Goal: Task Accomplishment & Management: Complete application form

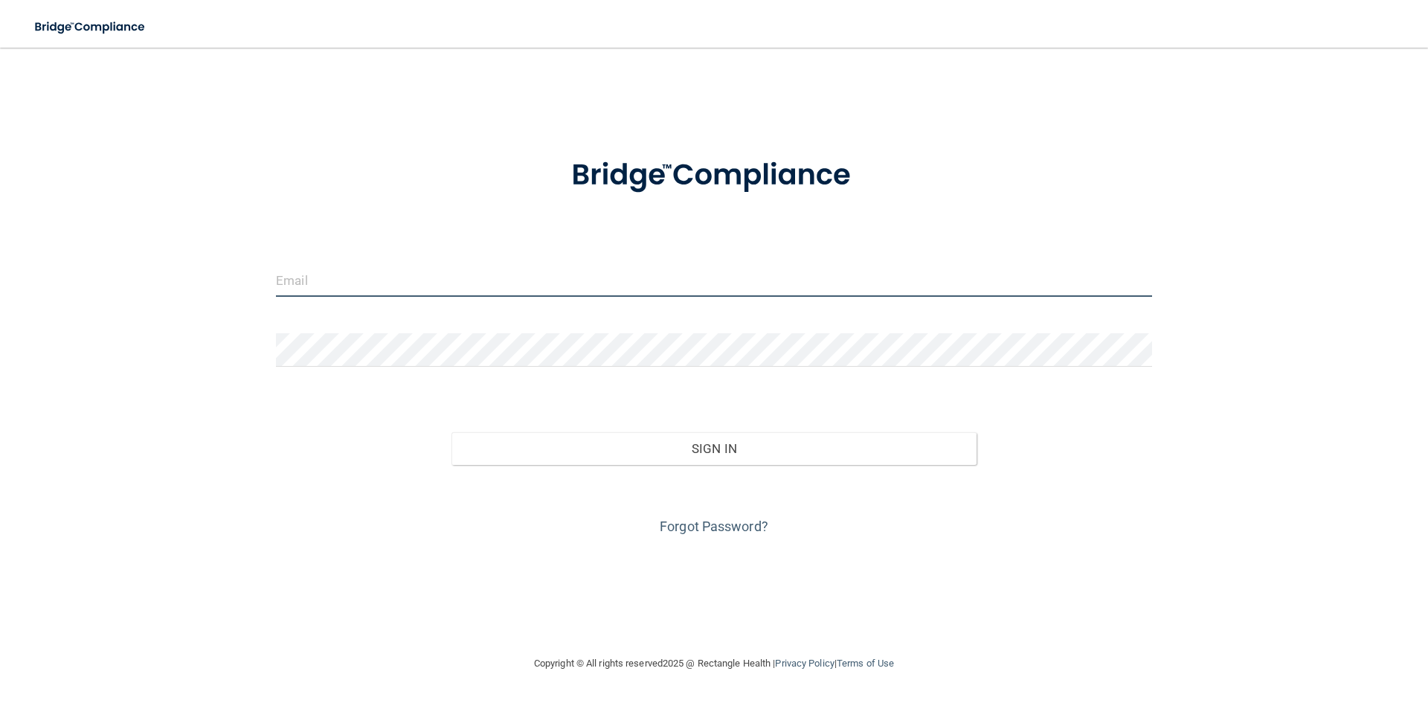
click at [304, 292] on input "email" at bounding box center [714, 279] width 876 height 33
type input "[PERSON_NAME][EMAIL_ADDRESS][DOMAIN_NAME]"
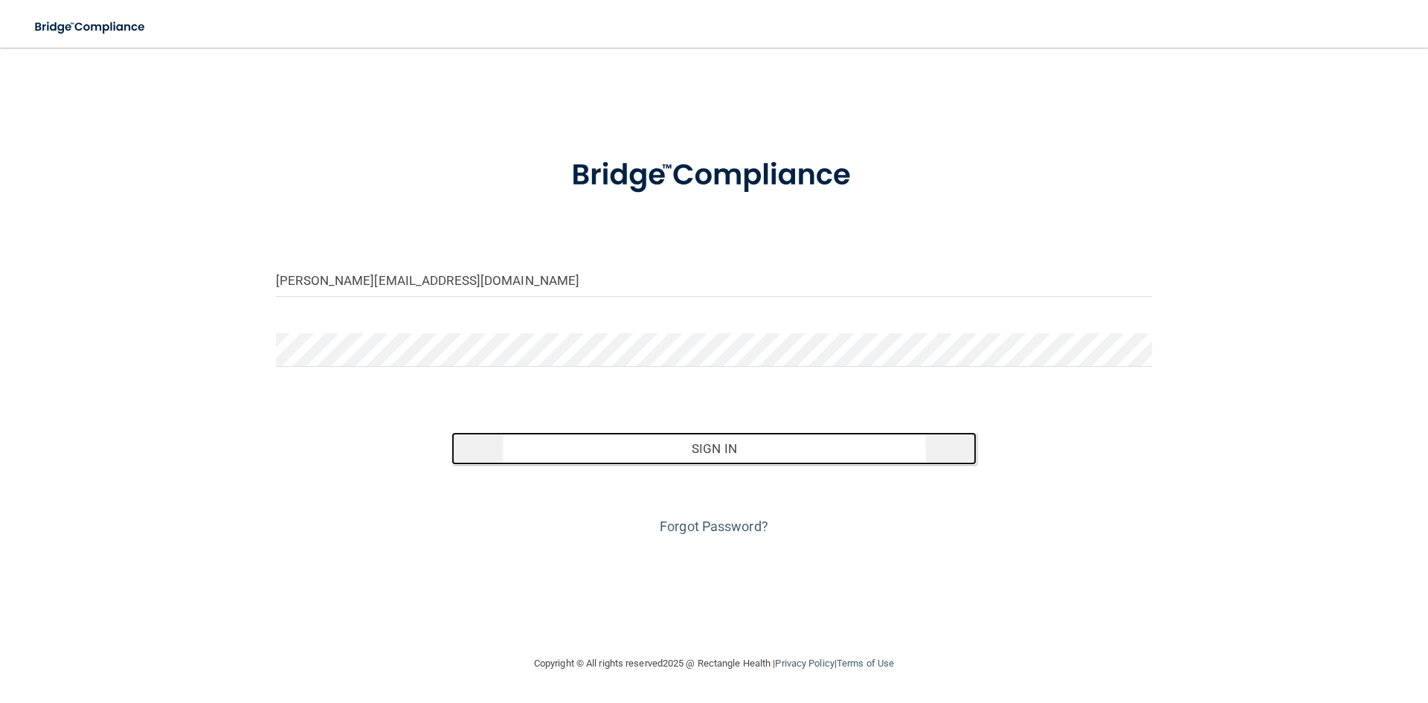
click at [695, 441] on button "Sign In" at bounding box center [715, 448] width 526 height 33
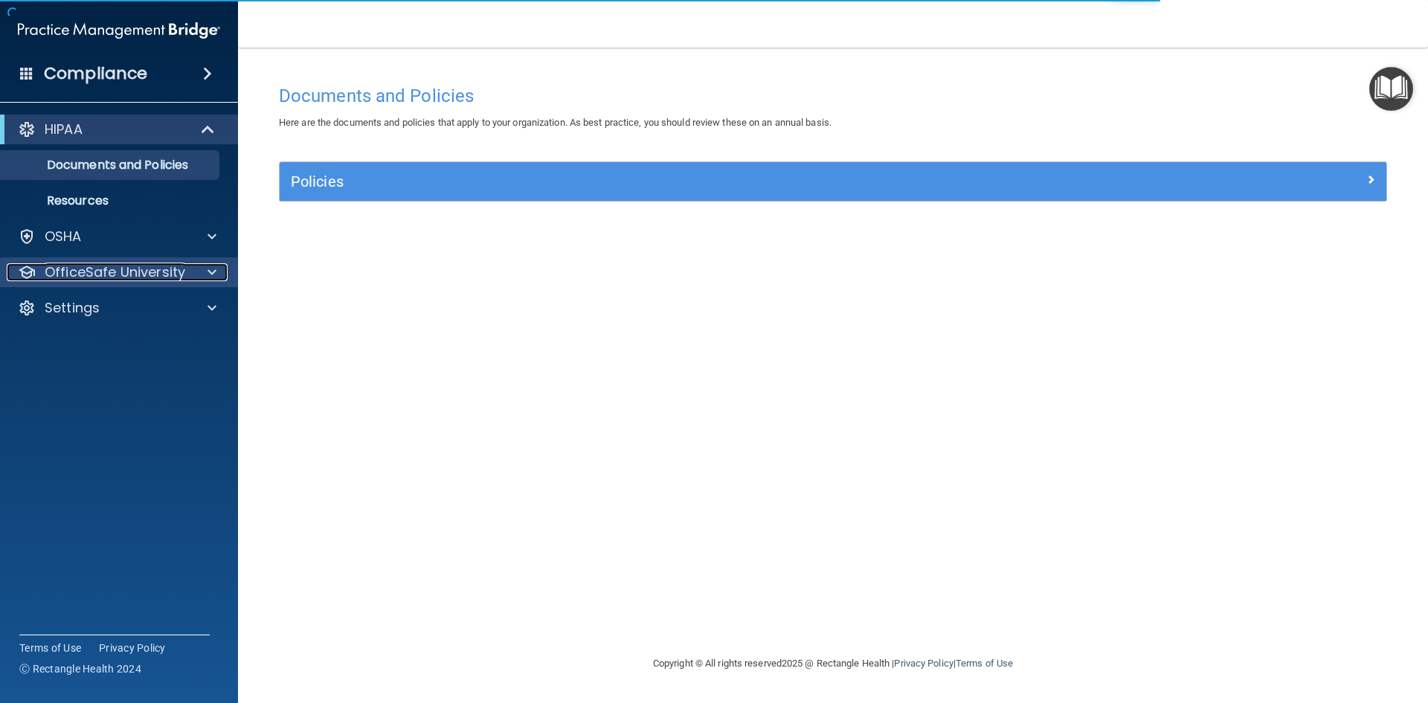
click at [100, 272] on p "OfficeSafe University" at bounding box center [115, 272] width 141 height 18
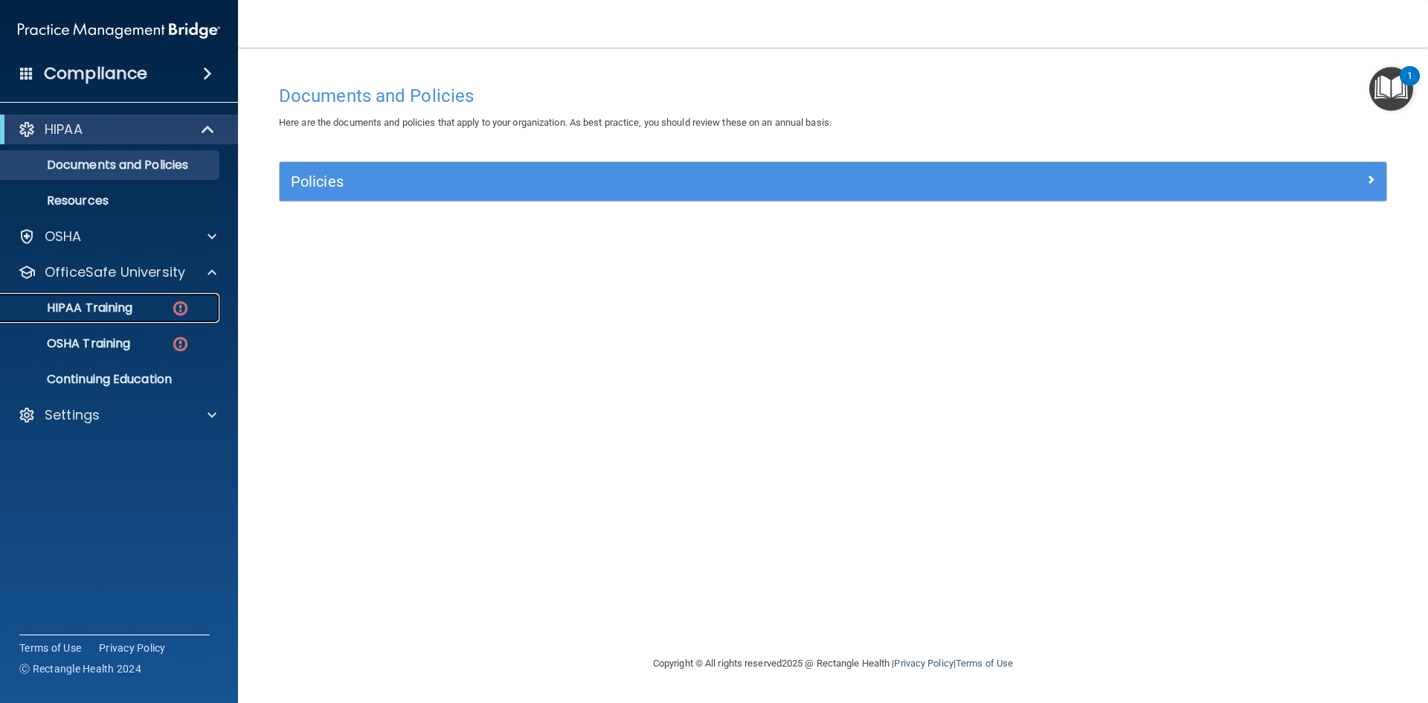
click at [128, 304] on p "HIPAA Training" at bounding box center [71, 308] width 123 height 15
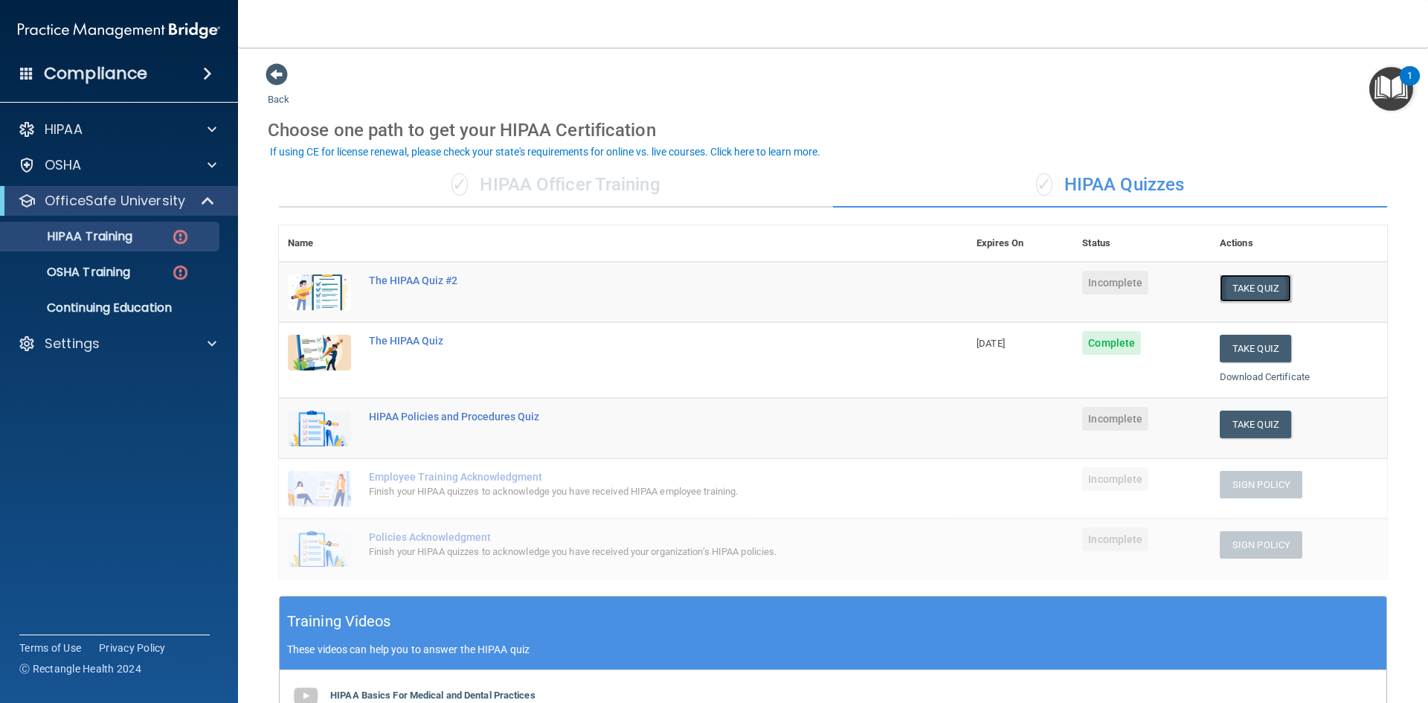
click at [1222, 297] on button "Take Quiz" at bounding box center [1255, 289] width 71 height 28
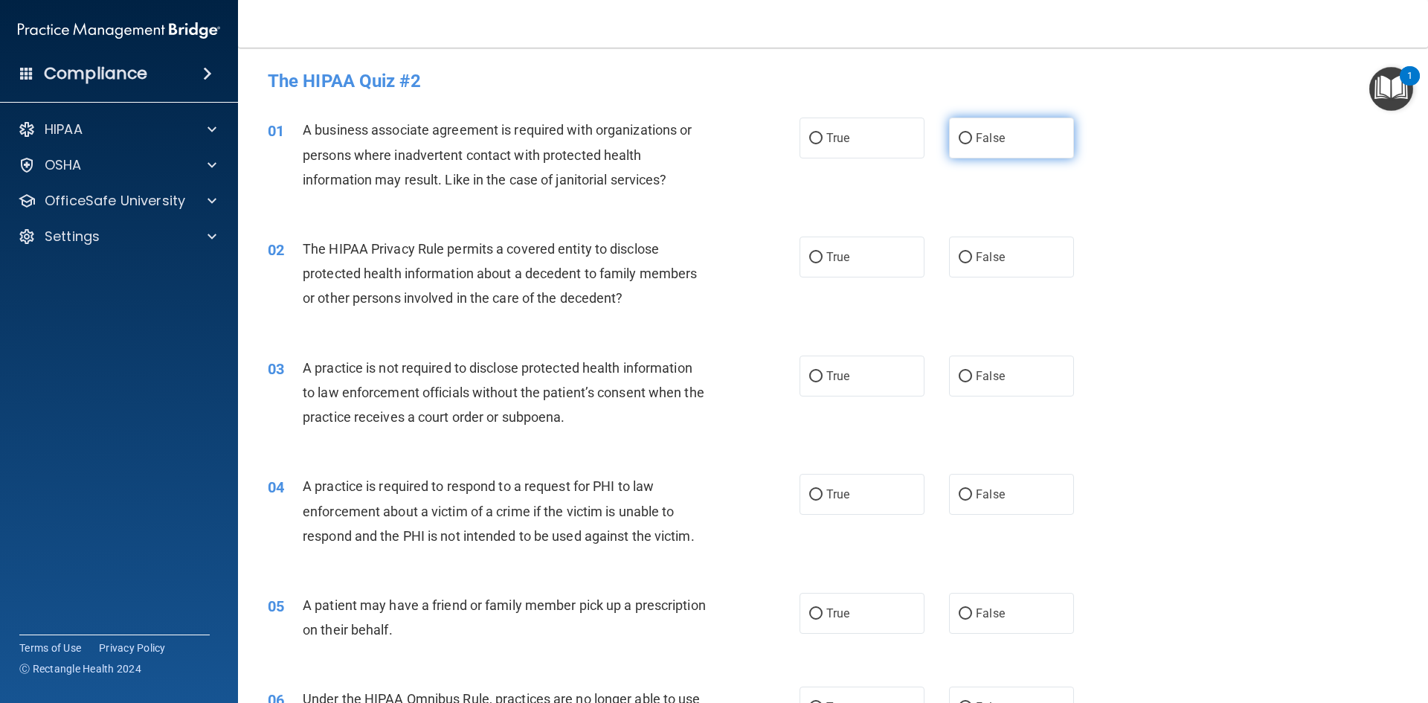
click at [959, 138] on input "False" at bounding box center [965, 138] width 13 height 11
radio input "true"
click at [959, 263] on input "False" at bounding box center [965, 257] width 13 height 11
radio input "true"
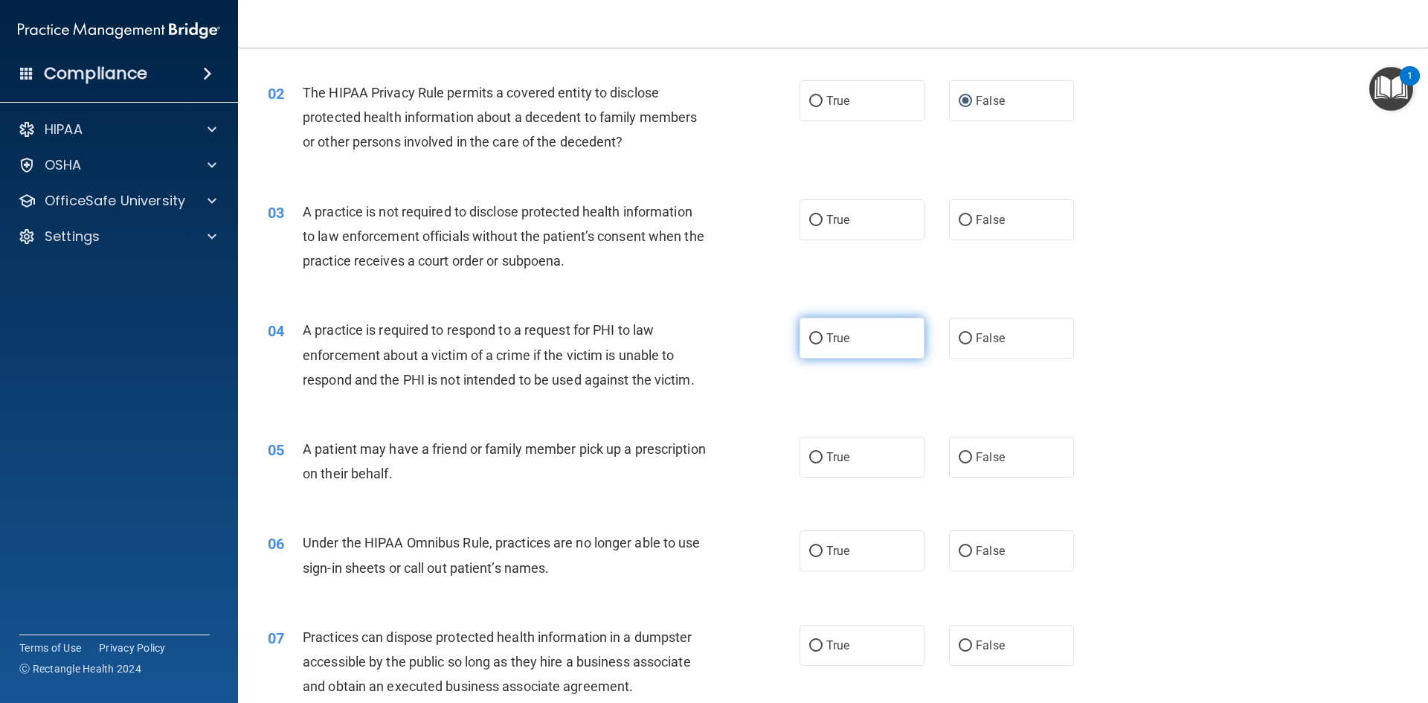
scroll to position [223, 0]
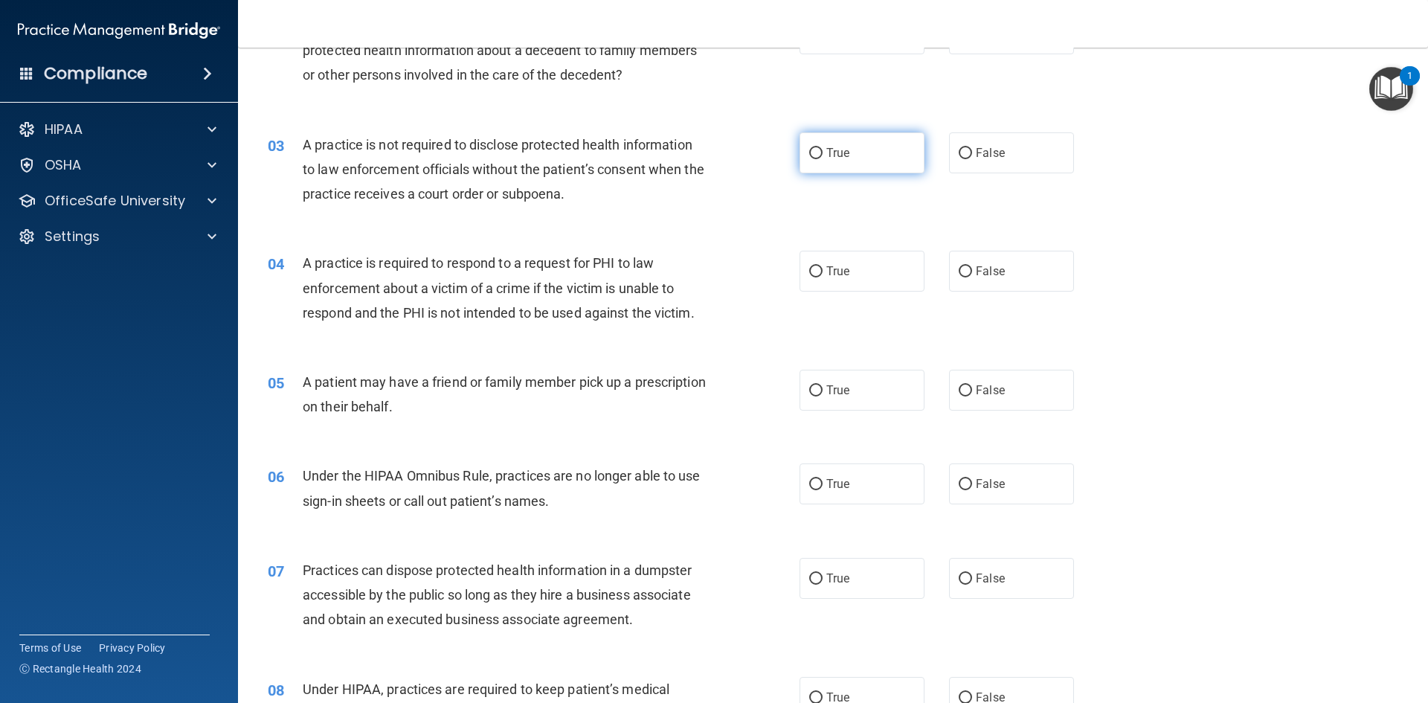
click at [809, 154] on input "True" at bounding box center [815, 153] width 13 height 11
radio input "true"
click at [809, 273] on input "True" at bounding box center [815, 271] width 13 height 11
radio input "true"
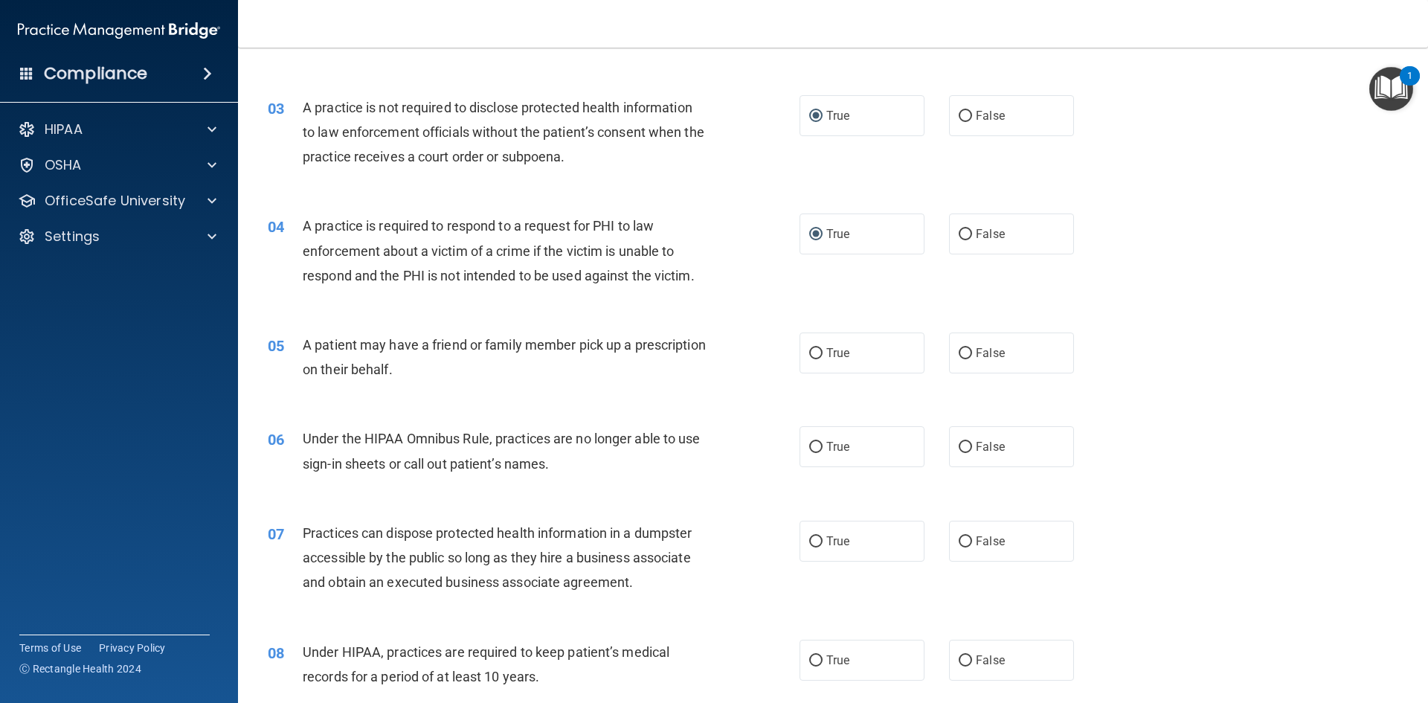
scroll to position [298, 0]
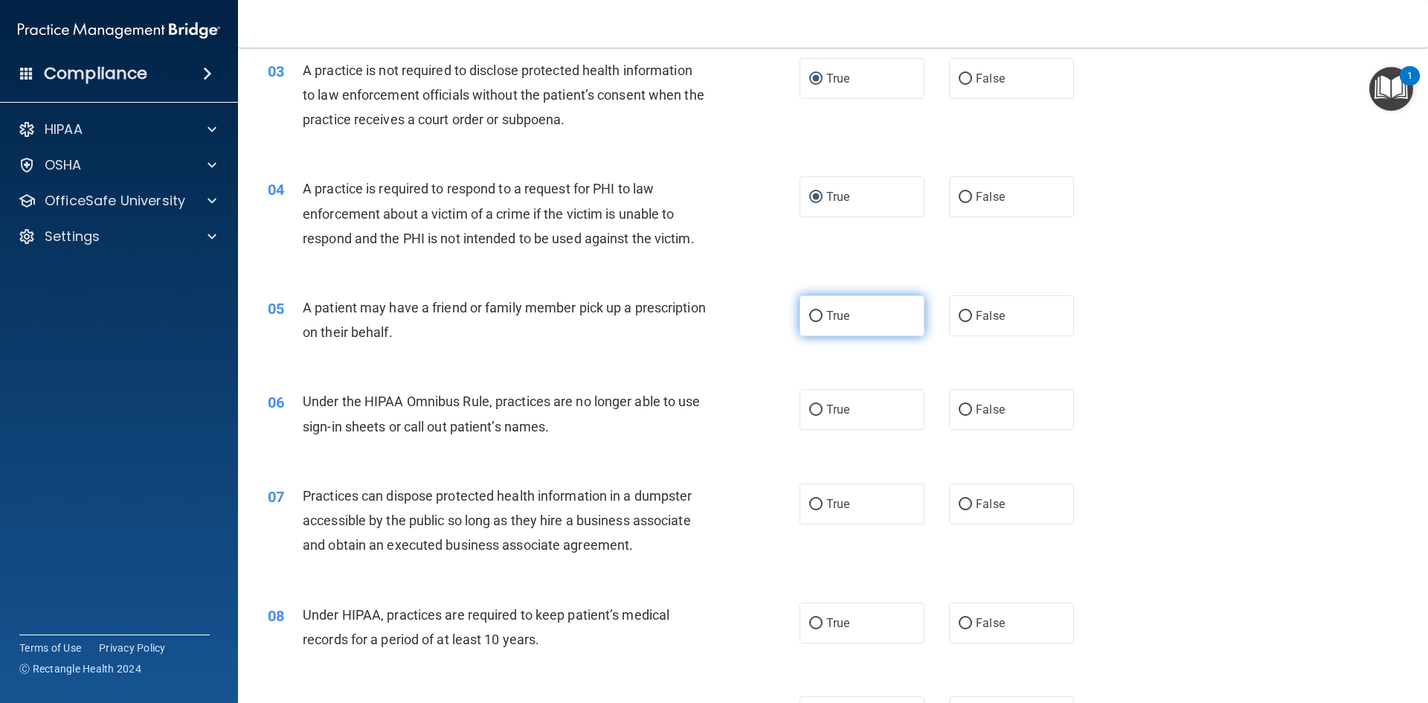
click at [810, 320] on input "True" at bounding box center [815, 316] width 13 height 11
radio input "true"
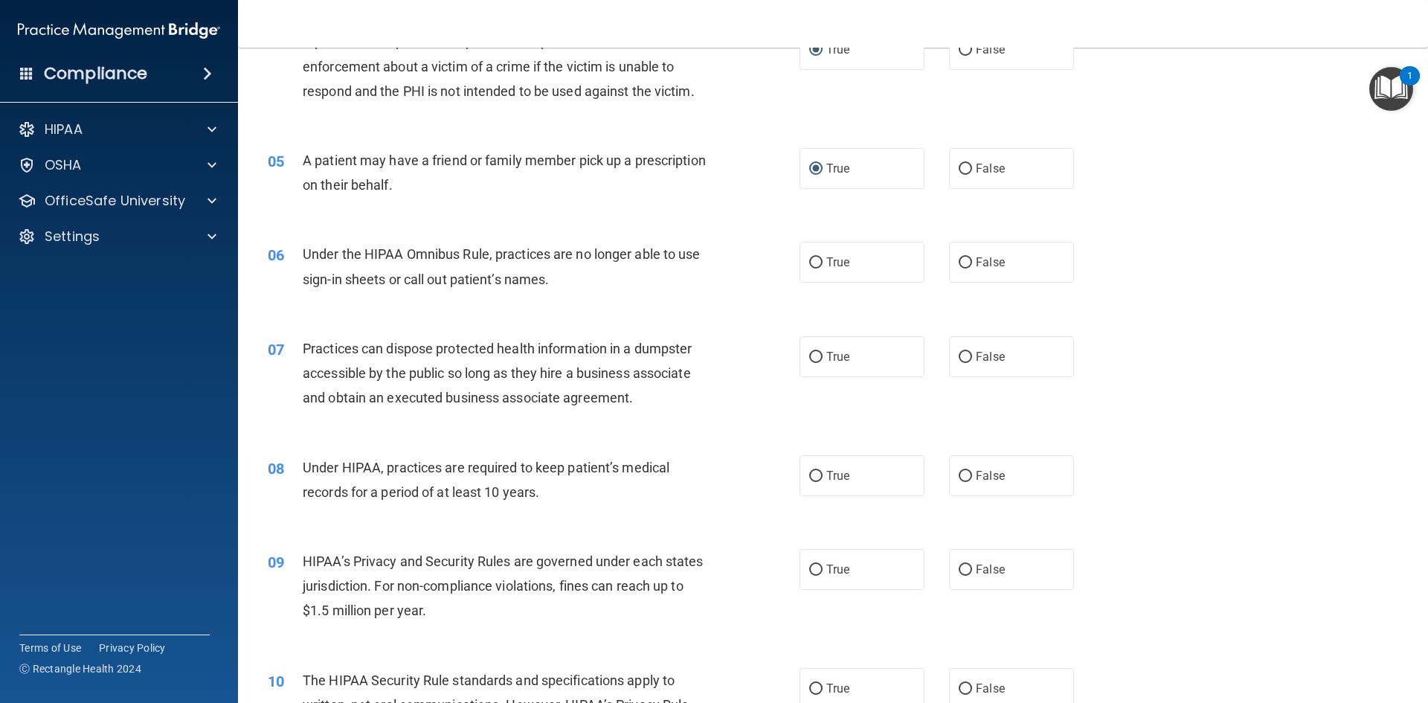
scroll to position [521, 0]
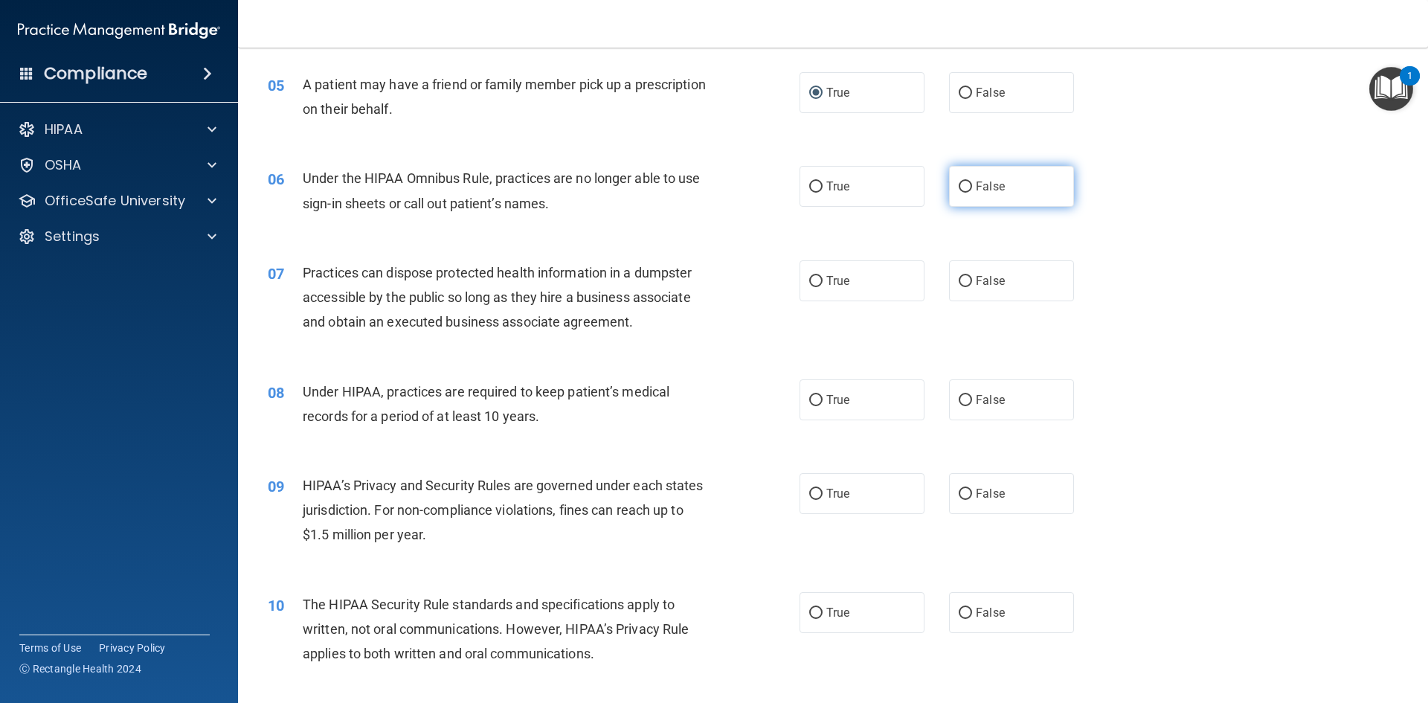
click at [959, 190] on input "False" at bounding box center [965, 187] width 13 height 11
radio input "true"
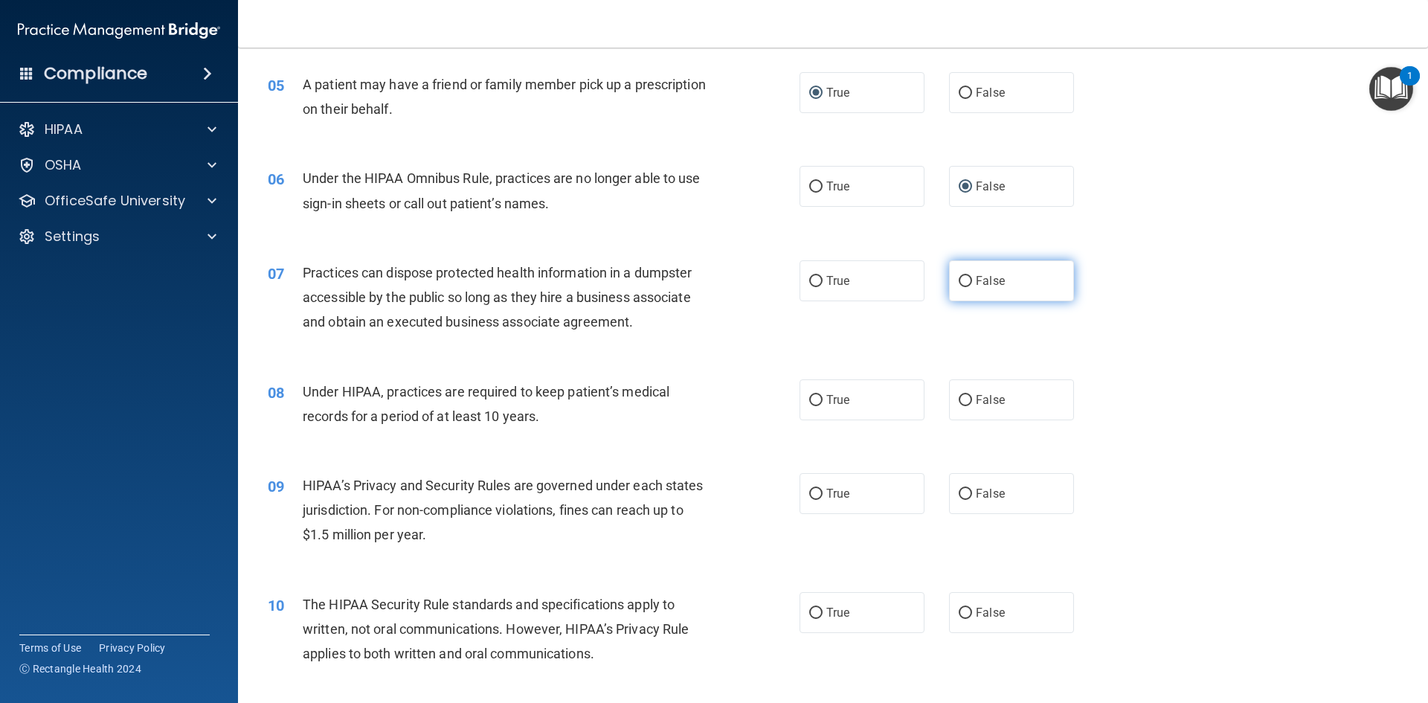
click at [976, 283] on span "False" at bounding box center [990, 281] width 29 height 14
click at [971, 283] on input "False" at bounding box center [965, 281] width 13 height 11
radio input "true"
click at [976, 399] on span "False" at bounding box center [990, 400] width 29 height 14
click at [972, 399] on input "False" at bounding box center [965, 400] width 13 height 11
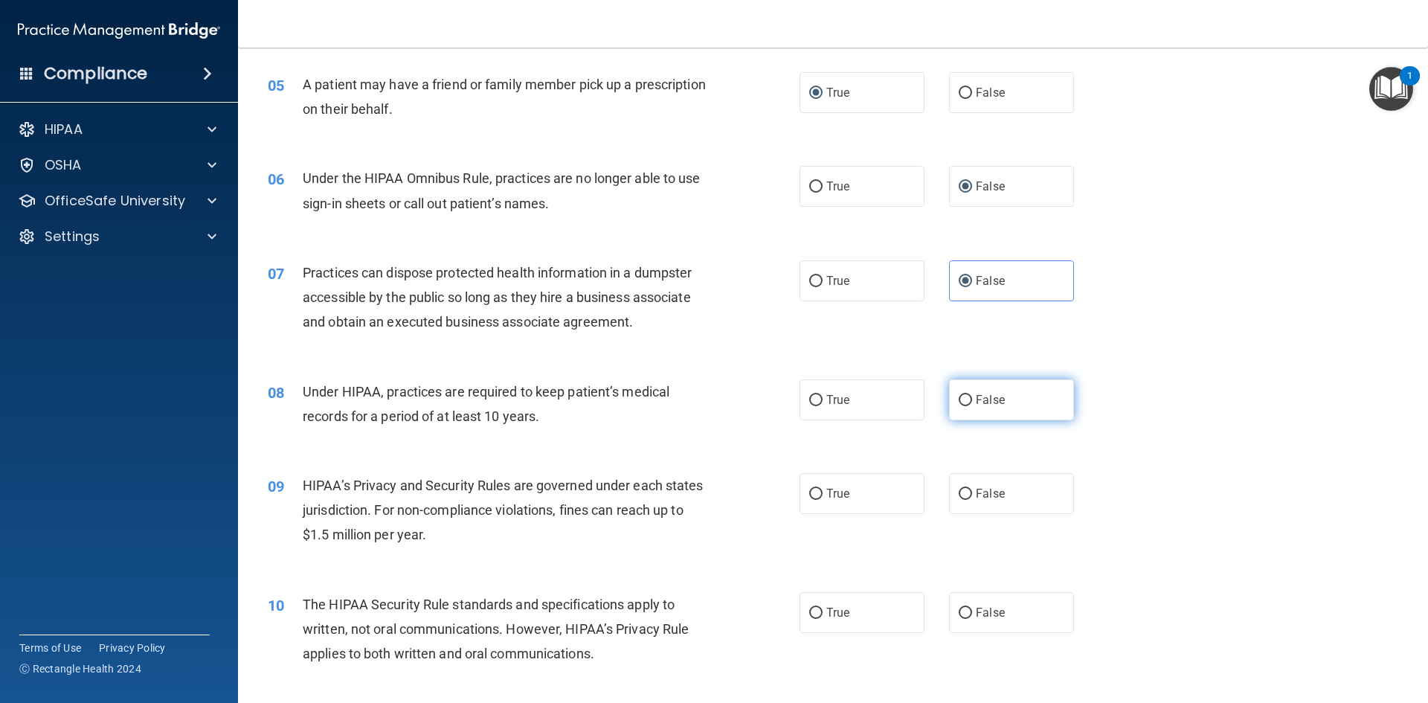
radio input "true"
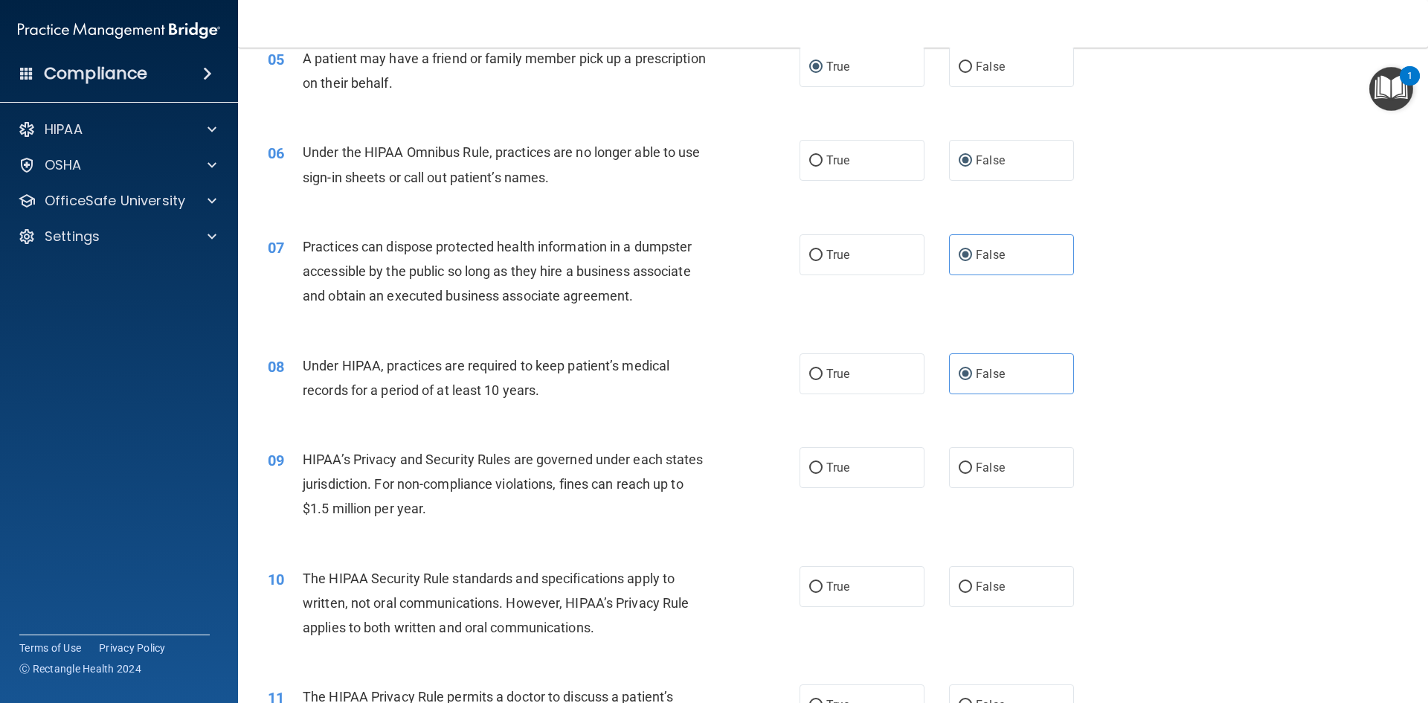
scroll to position [595, 0]
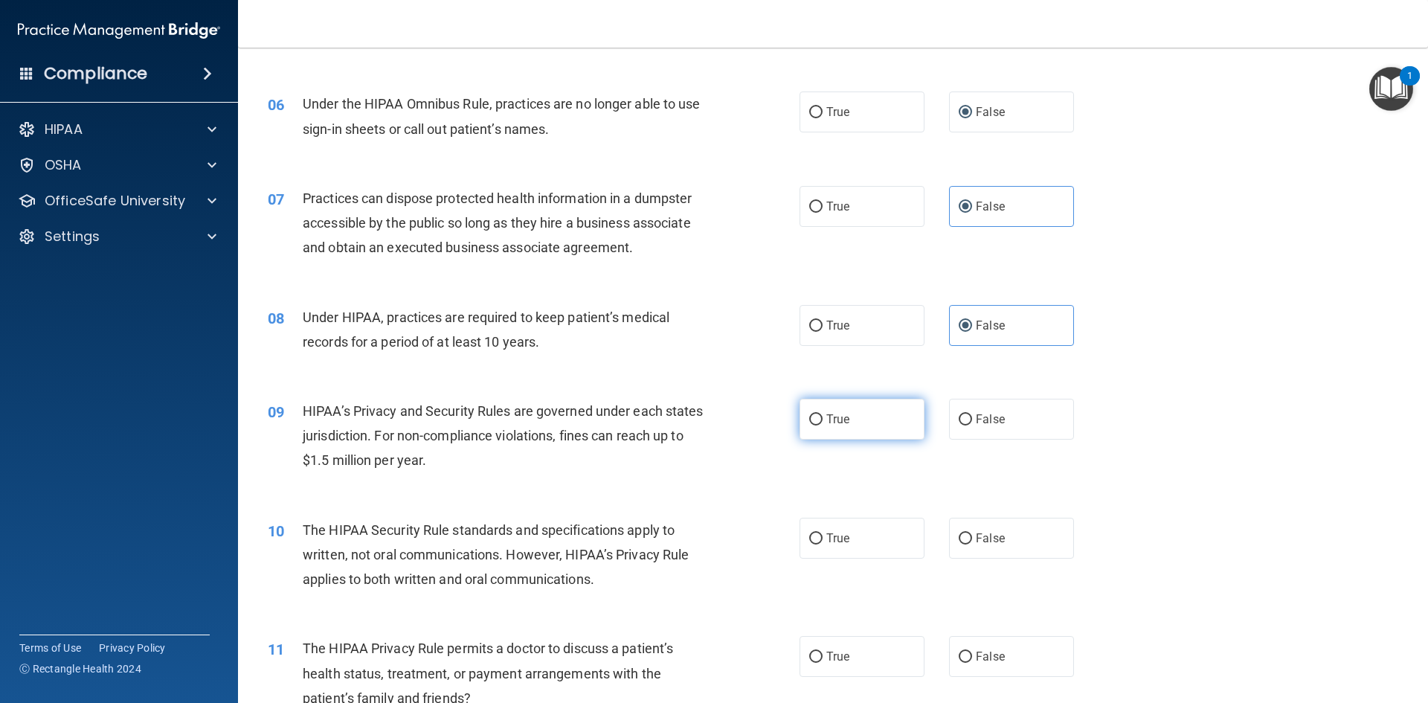
click at [827, 437] on label "True" at bounding box center [862, 419] width 125 height 41
click at [823, 426] on input "True" at bounding box center [815, 419] width 13 height 11
radio input "true"
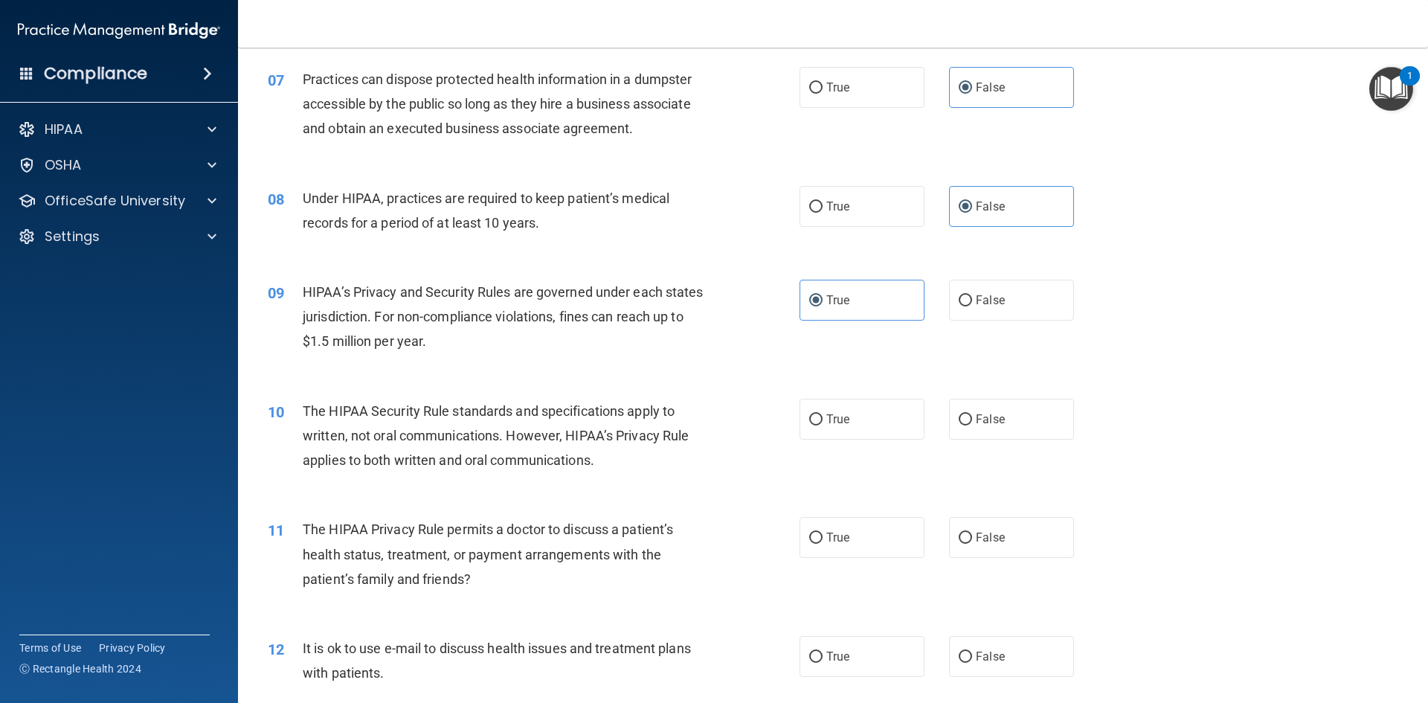
scroll to position [744, 0]
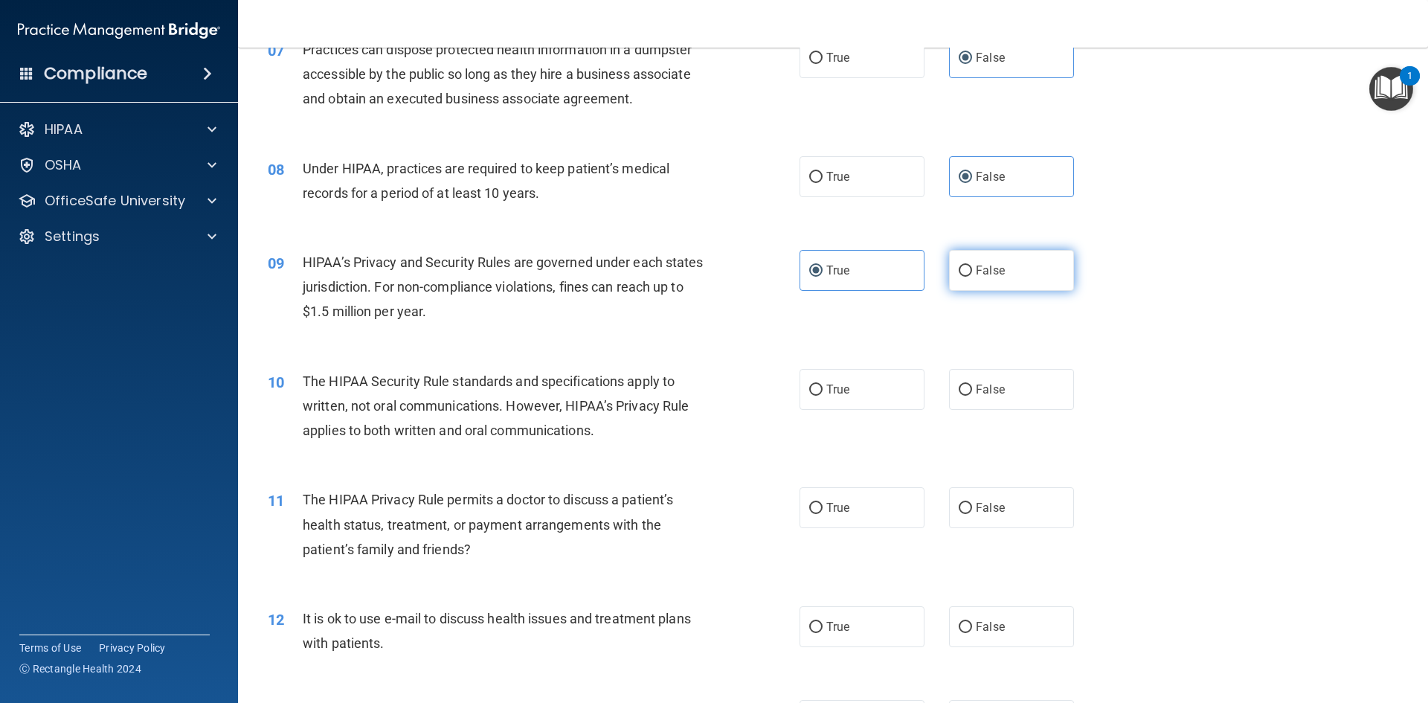
click at [955, 280] on label "False" at bounding box center [1011, 270] width 125 height 41
click at [959, 277] on input "False" at bounding box center [965, 271] width 13 height 11
radio input "true"
radio input "false"
click at [810, 391] on input "True" at bounding box center [815, 390] width 13 height 11
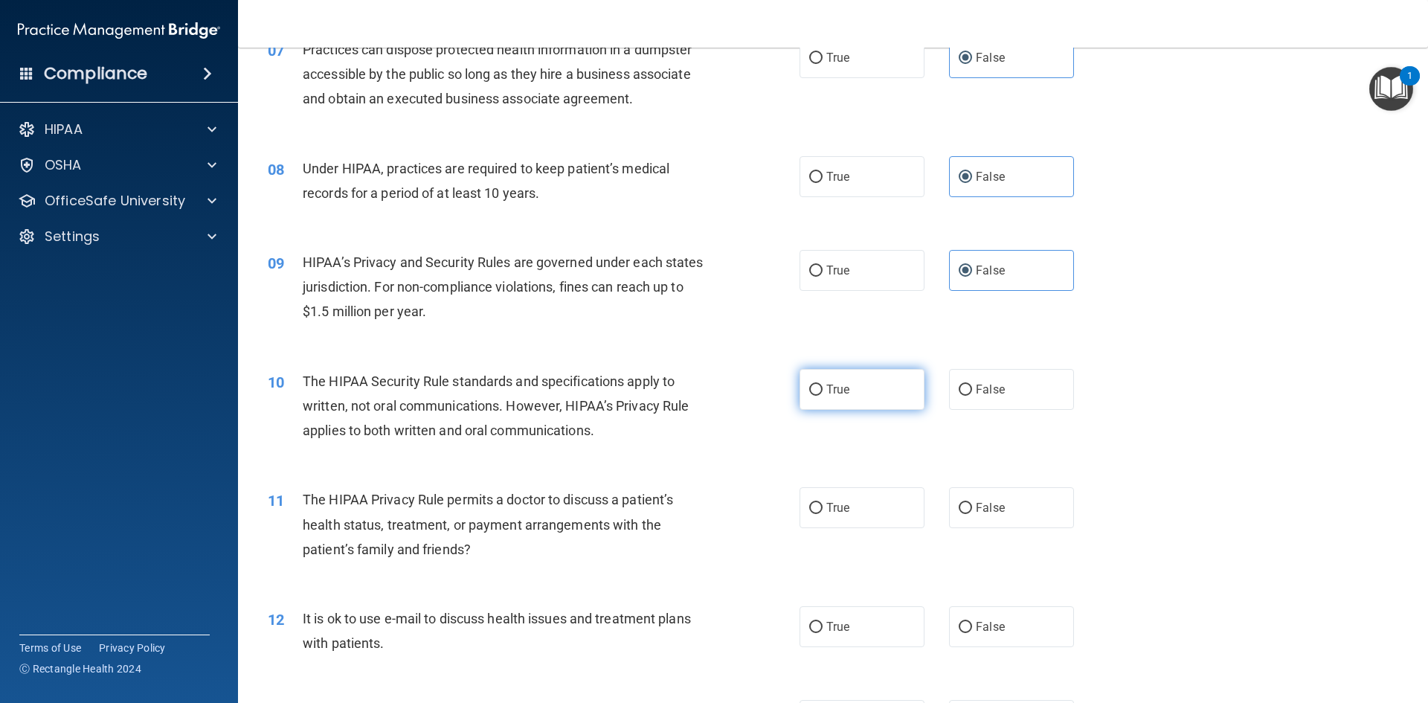
radio input "true"
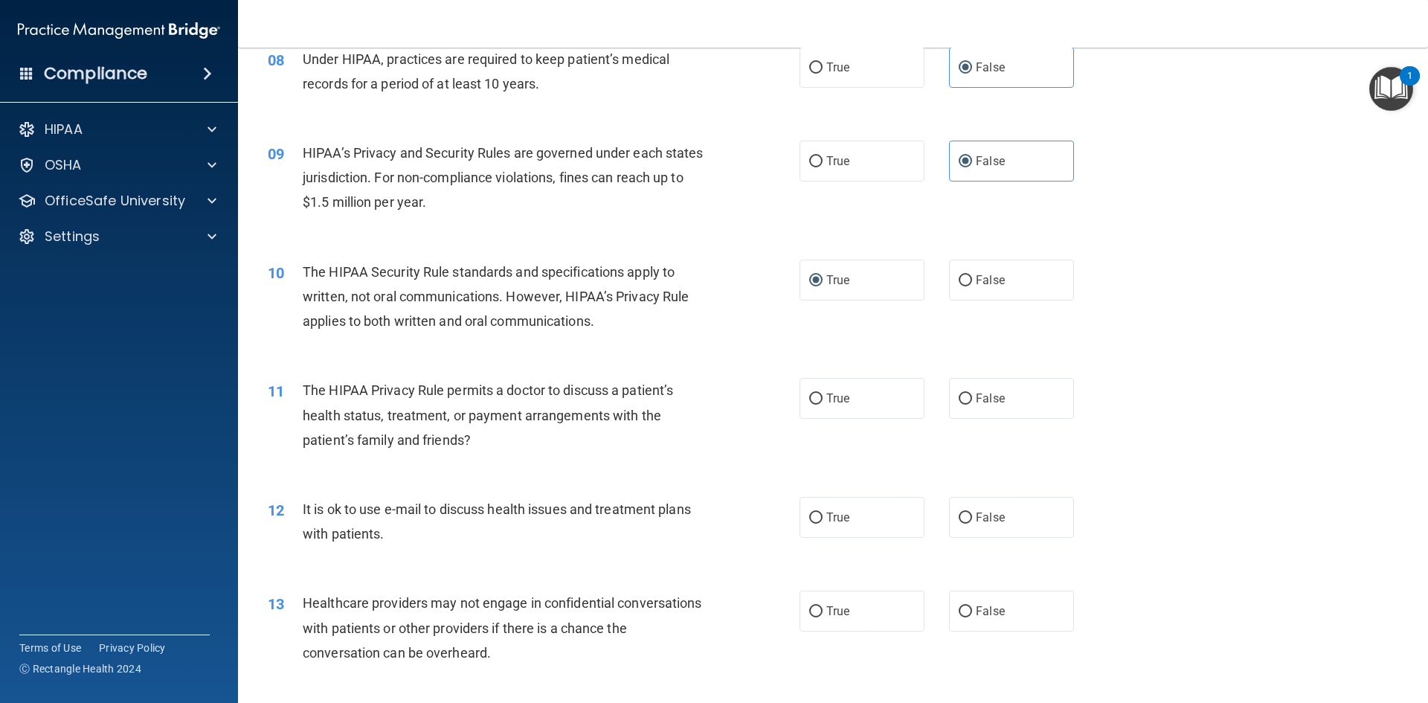
scroll to position [893, 0]
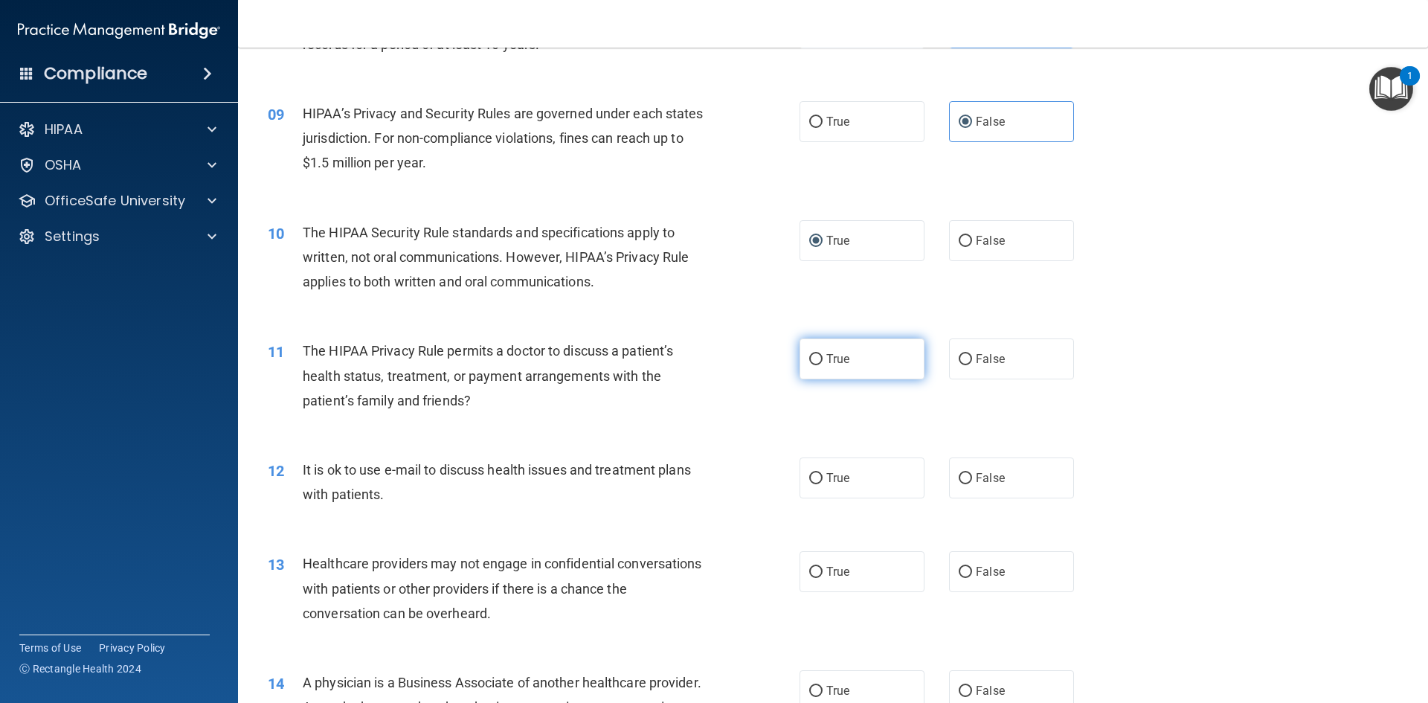
click at [806, 366] on label "True" at bounding box center [862, 359] width 125 height 41
click at [809, 365] on input "True" at bounding box center [815, 359] width 13 height 11
radio input "true"
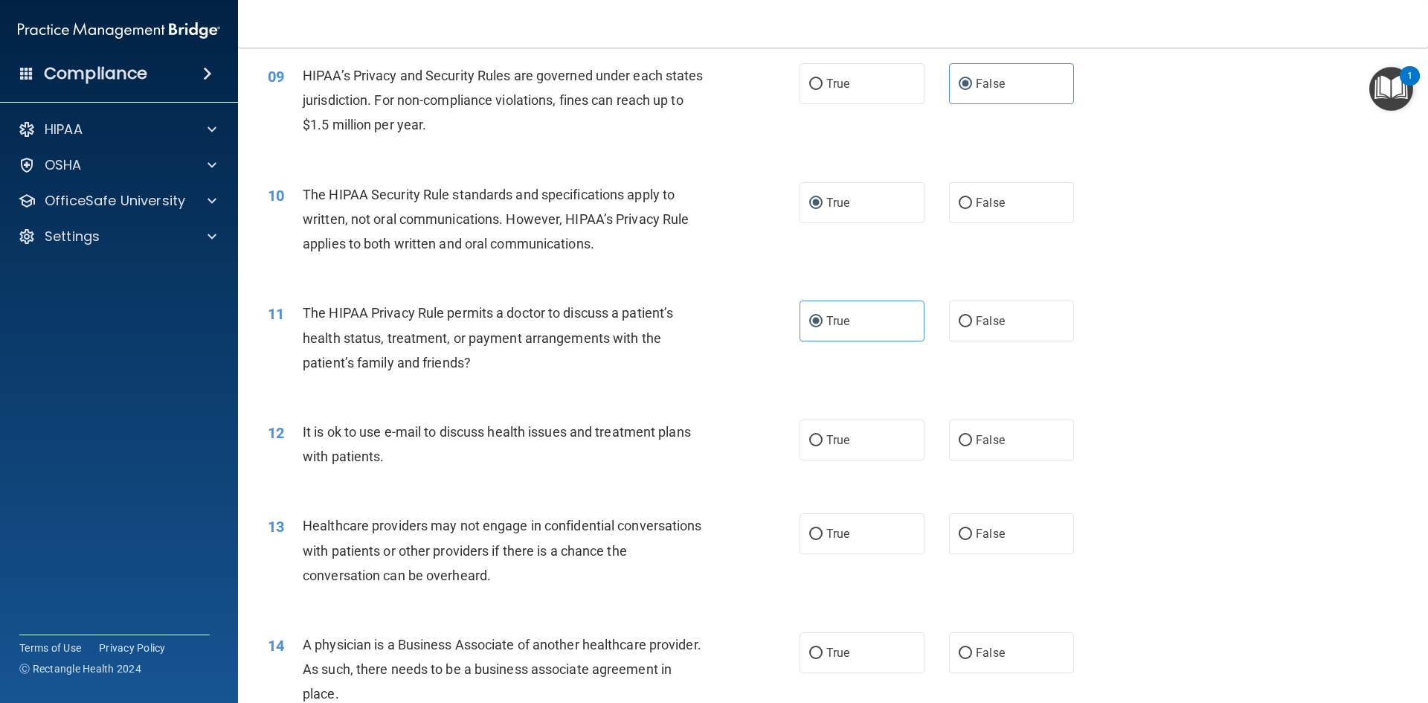
scroll to position [967, 0]
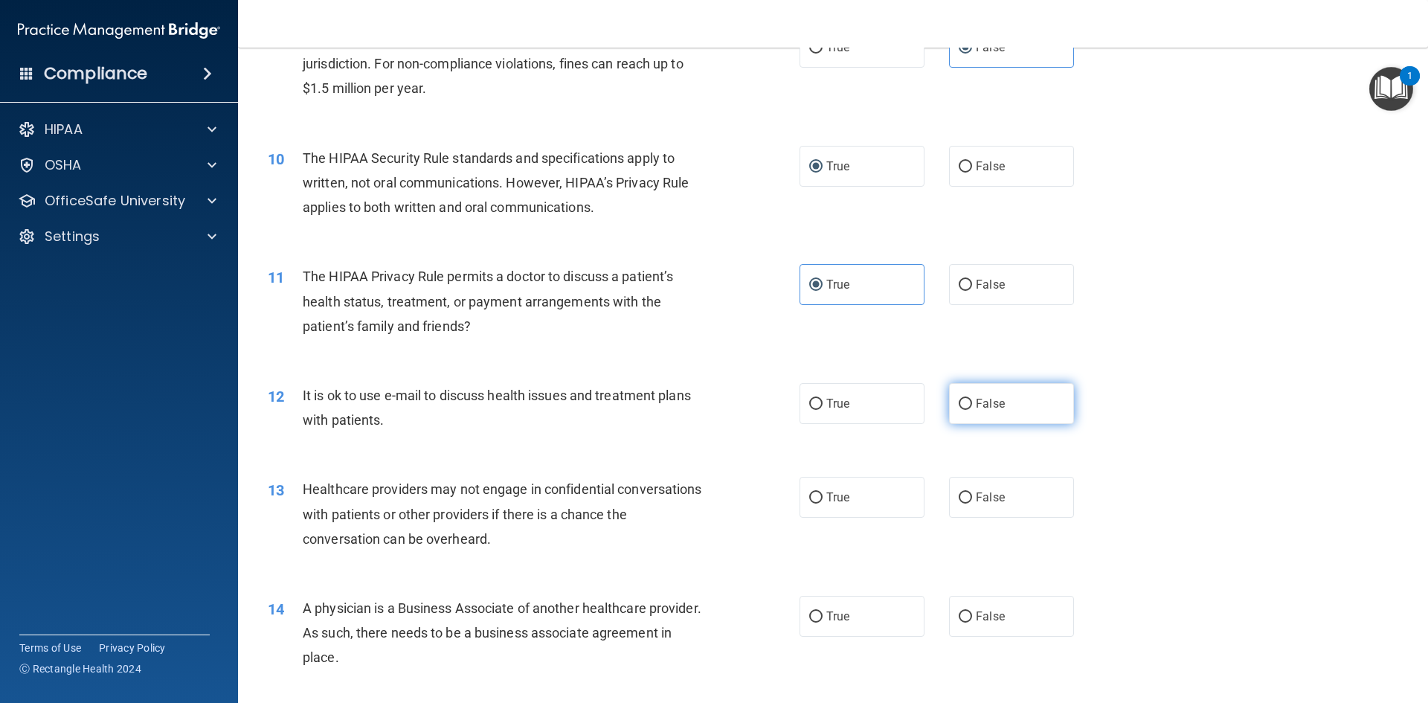
click at [976, 403] on span "False" at bounding box center [990, 404] width 29 height 14
click at [972, 403] on input "False" at bounding box center [965, 404] width 13 height 11
radio input "true"
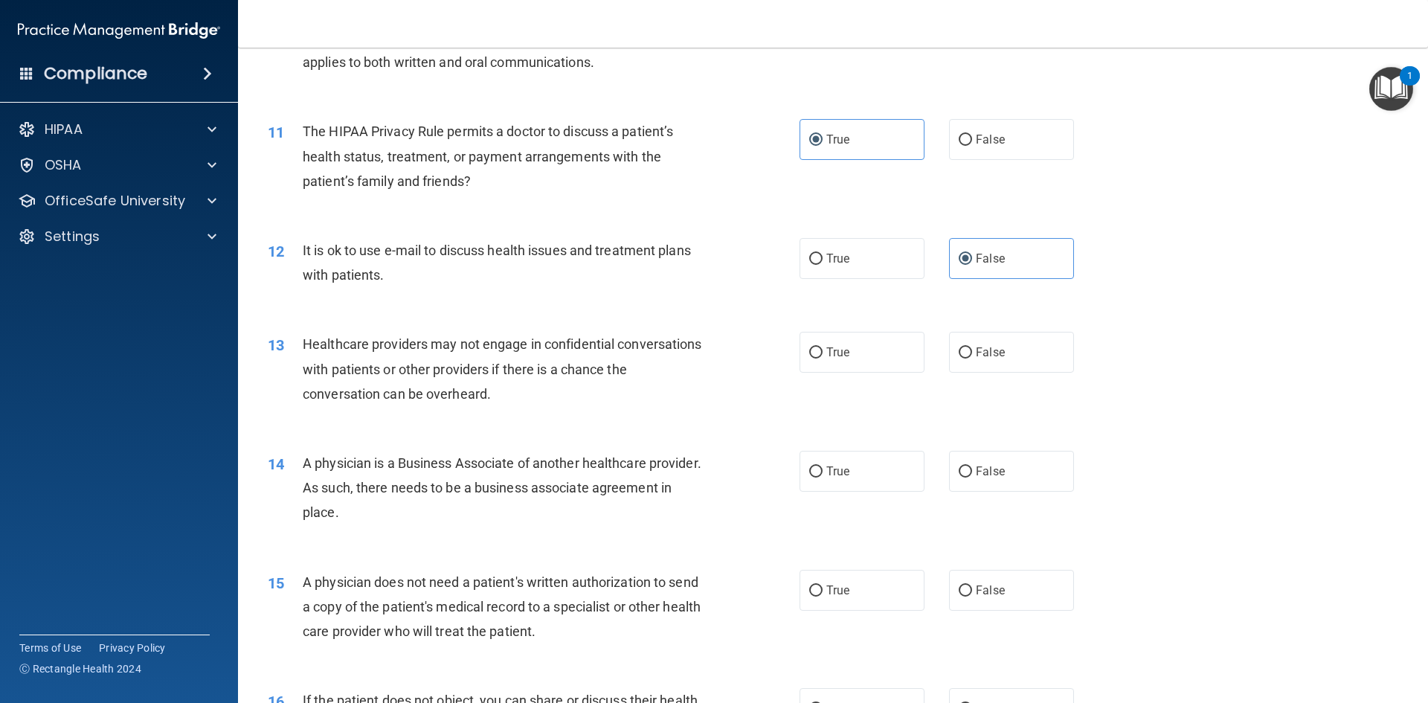
scroll to position [1116, 0]
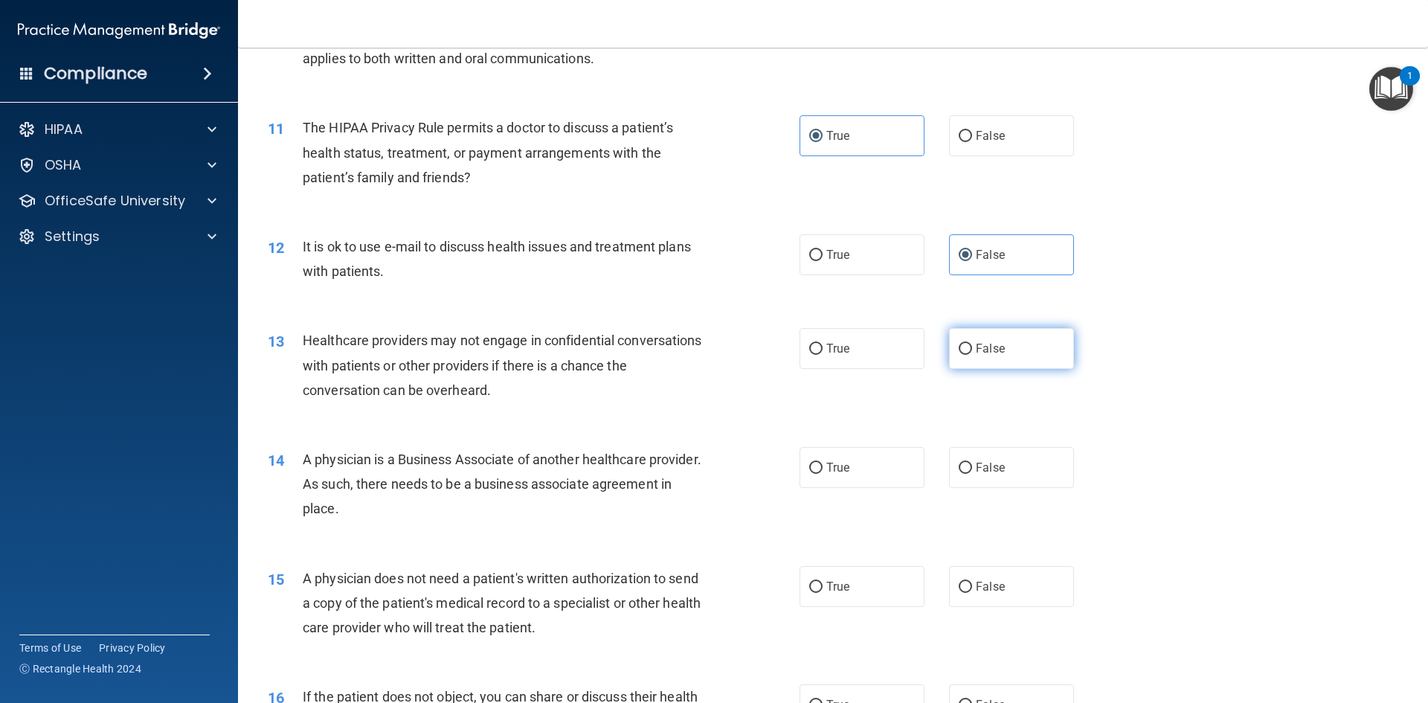
click at [959, 350] on input "False" at bounding box center [965, 349] width 13 height 11
radio input "true"
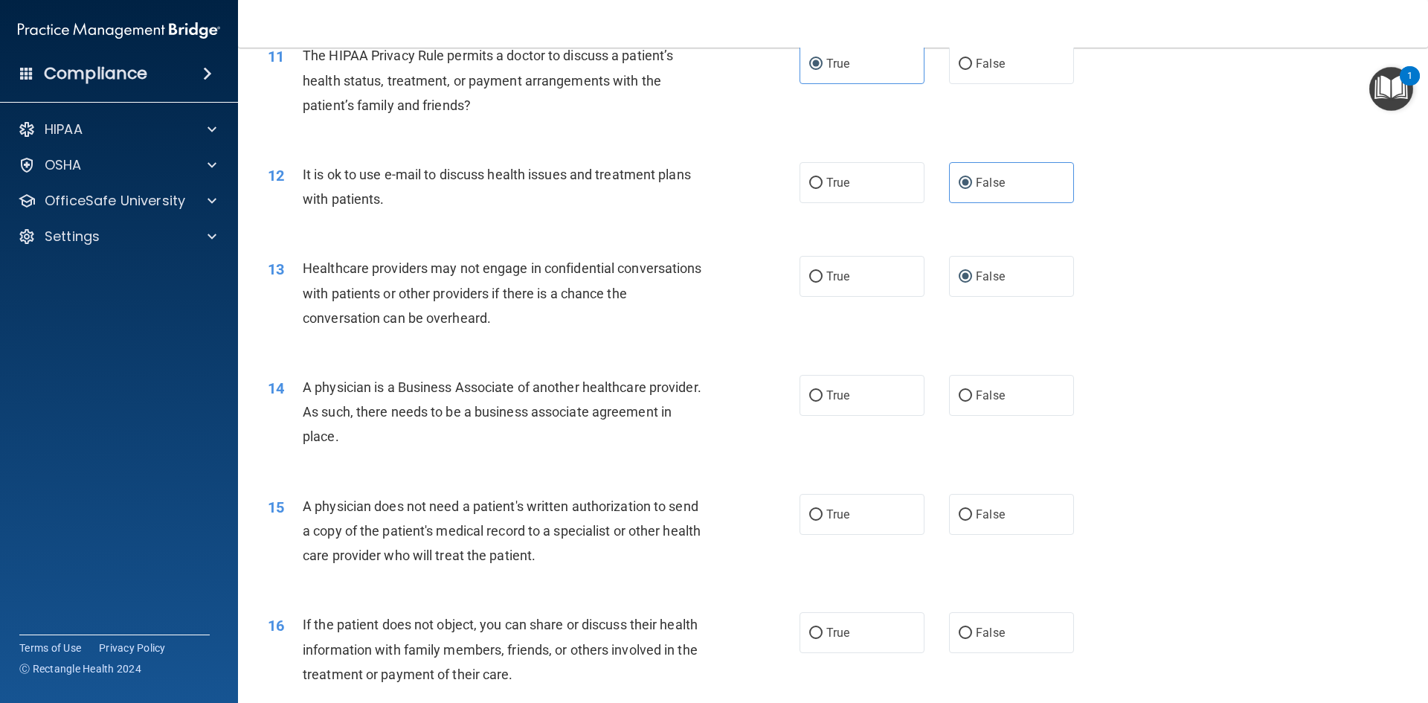
scroll to position [1190, 0]
click at [814, 398] on input "True" at bounding box center [815, 393] width 13 height 11
radio input "true"
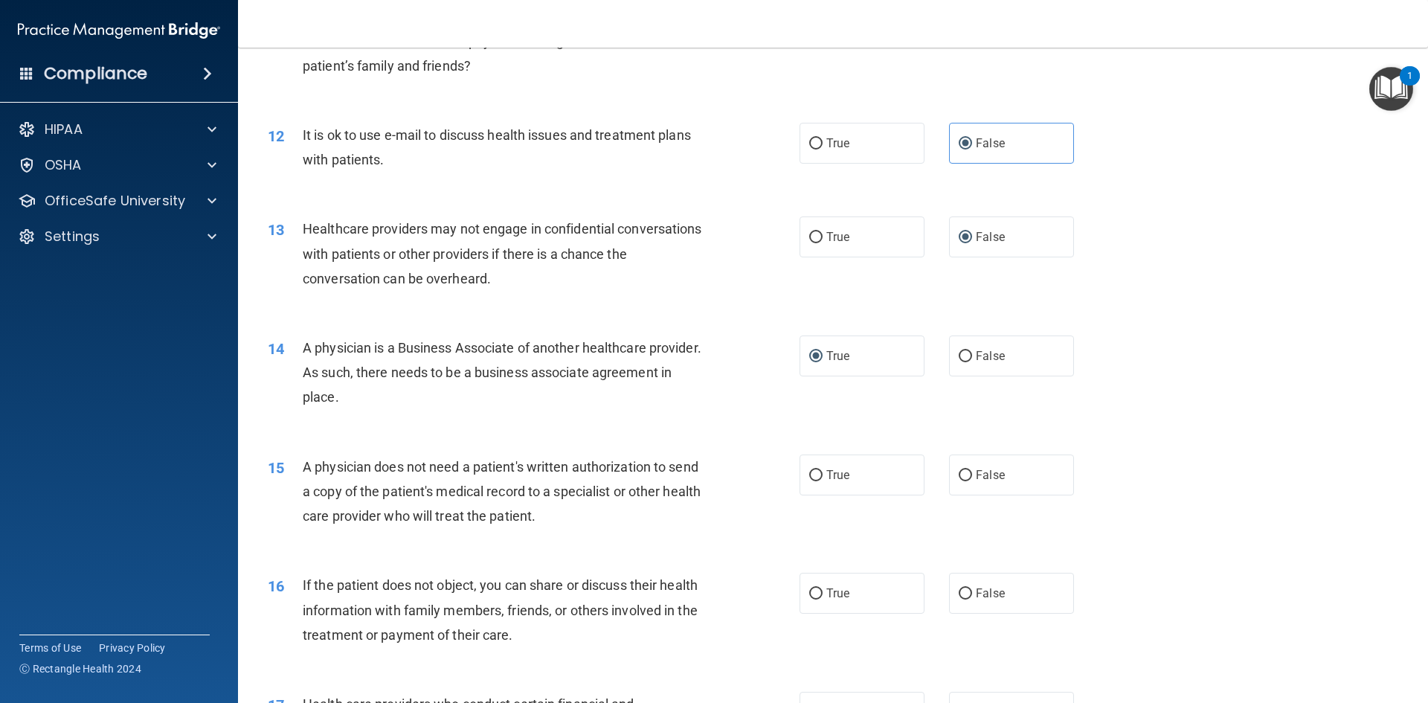
scroll to position [1265, 0]
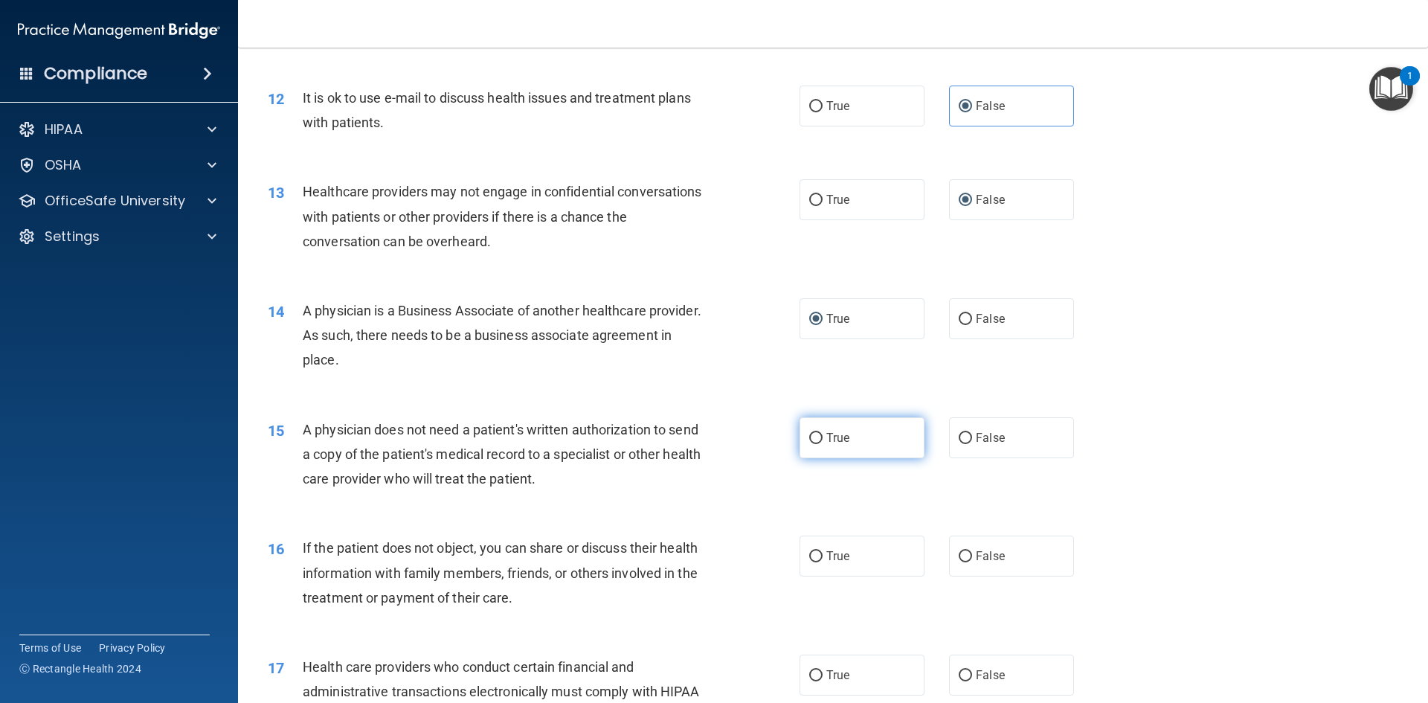
click at [804, 450] on label "True" at bounding box center [862, 437] width 125 height 41
click at [809, 444] on input "True" at bounding box center [815, 438] width 13 height 11
radio input "true"
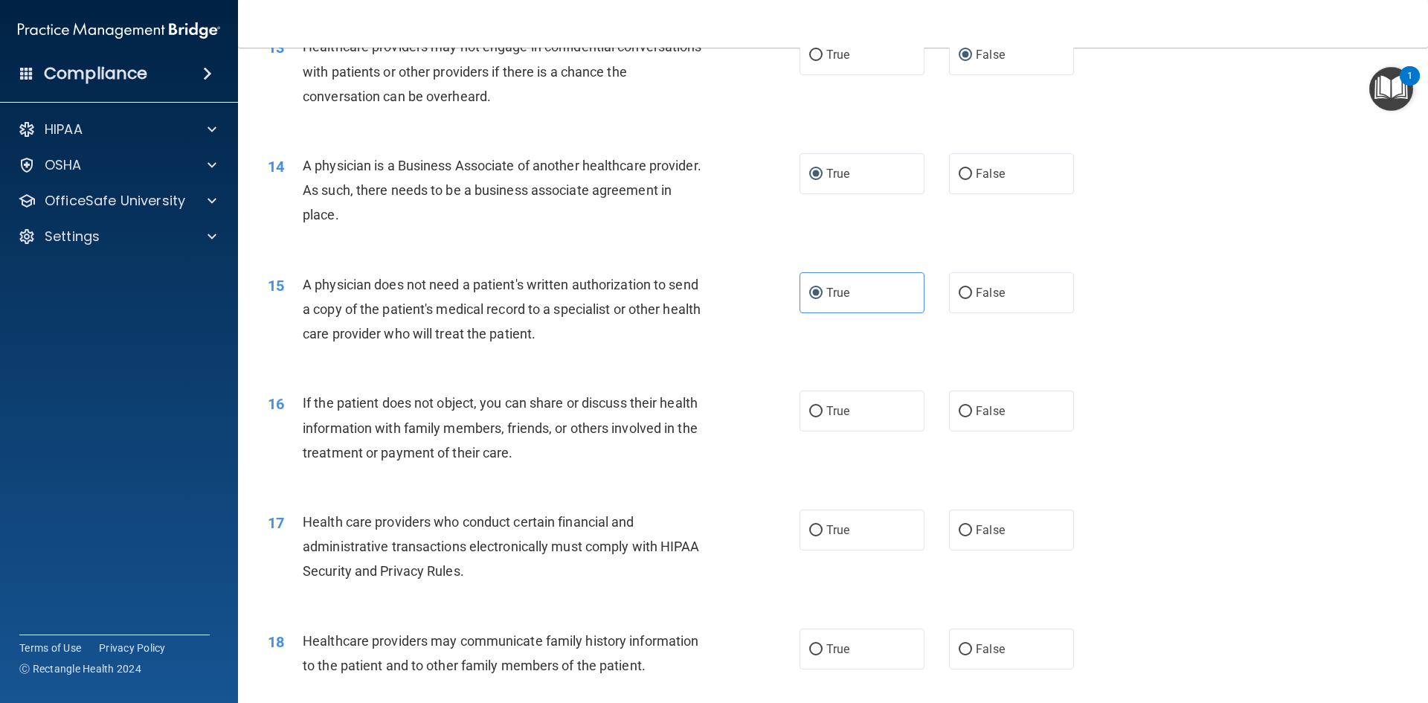
scroll to position [1414, 0]
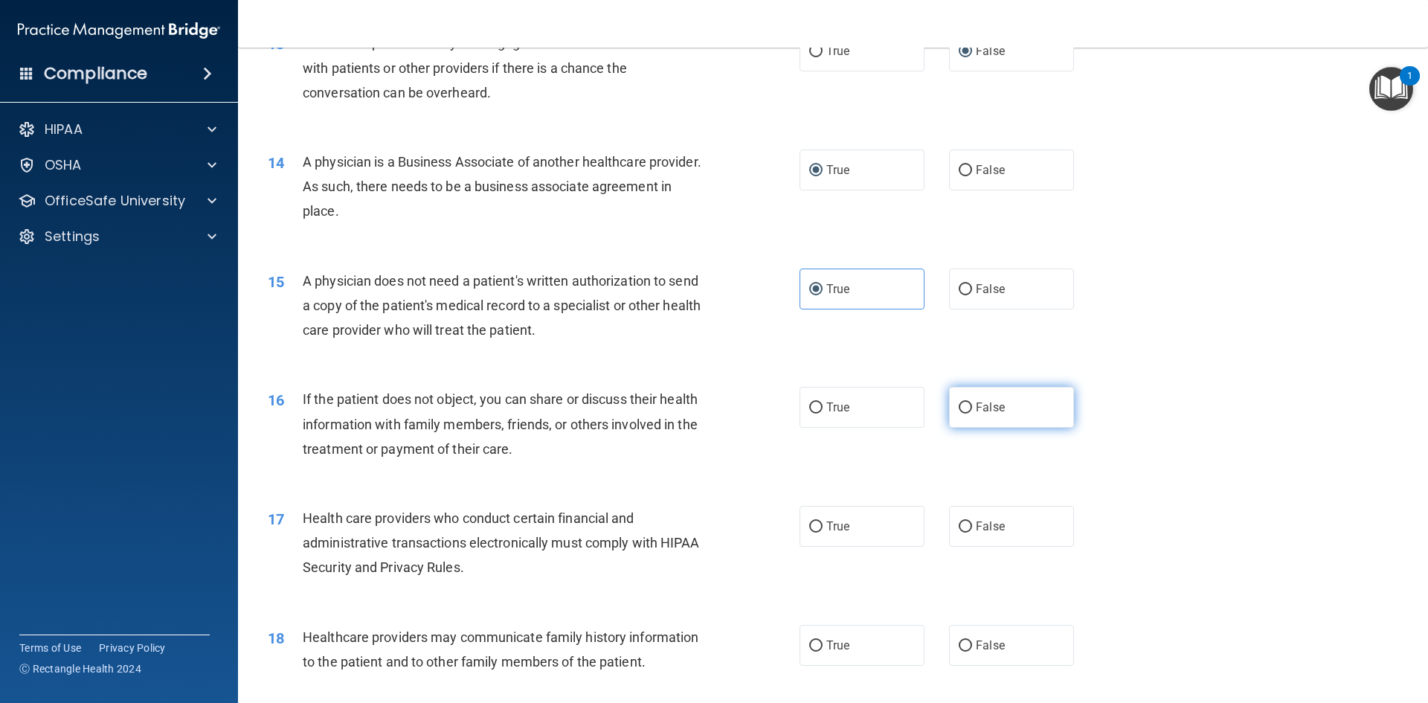
drag, startPoint x: 962, startPoint y: 405, endPoint x: 966, endPoint y: 413, distance: 8.7
click at [964, 410] on input "False" at bounding box center [965, 407] width 13 height 11
radio input "true"
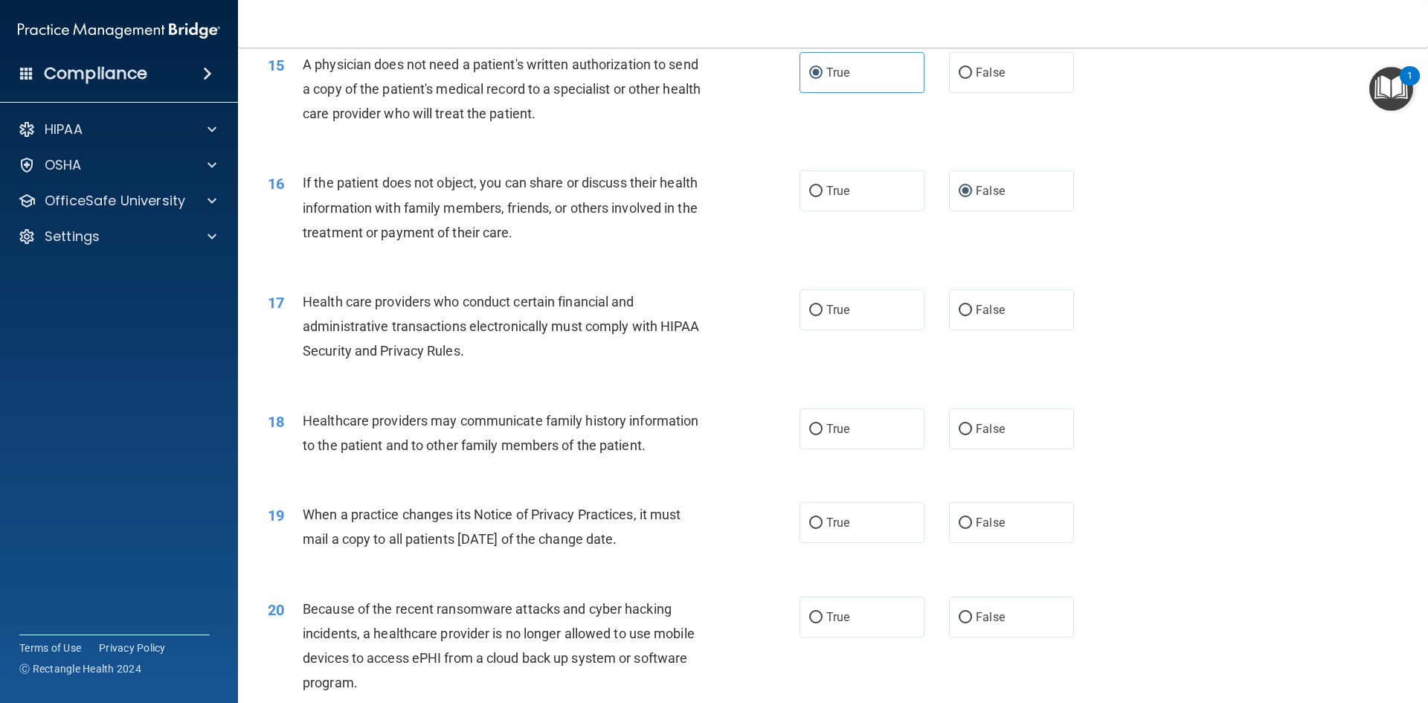
scroll to position [1637, 0]
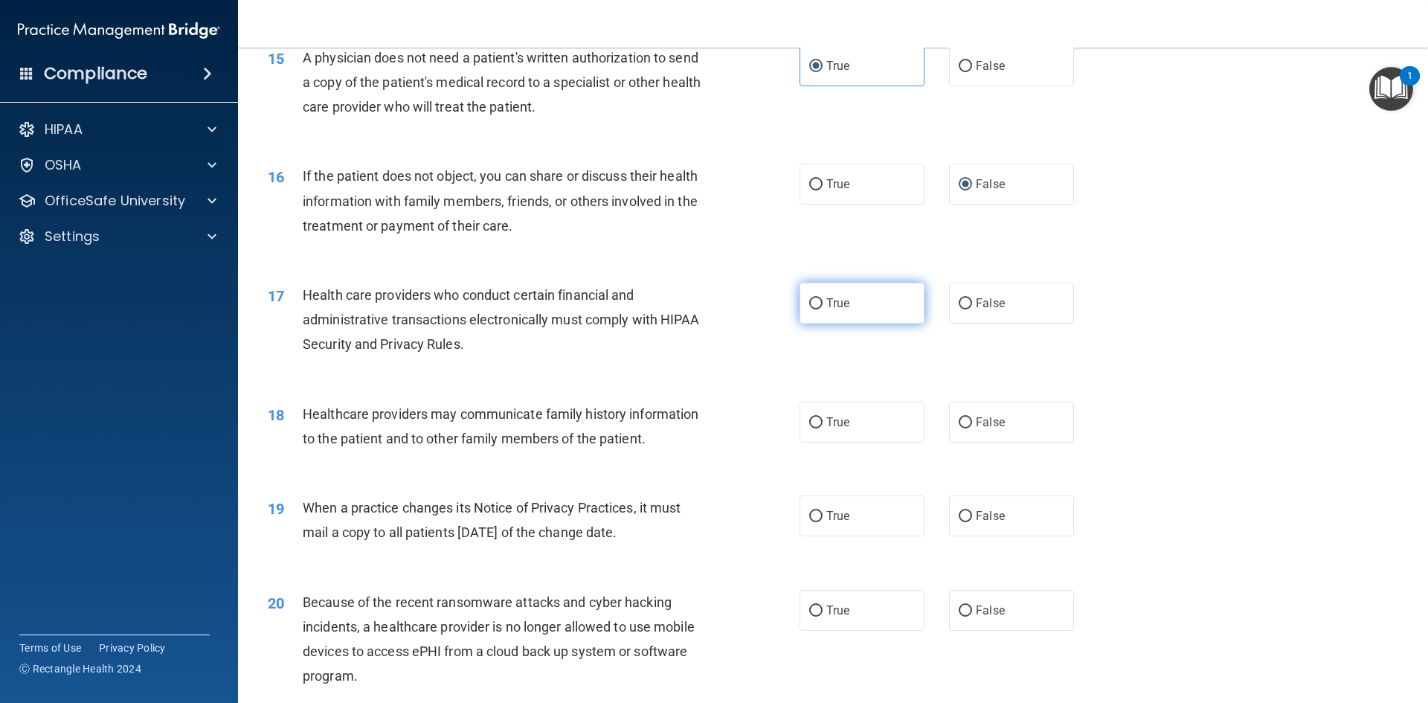
click at [802, 321] on label "True" at bounding box center [862, 303] width 125 height 41
click at [809, 309] on input "True" at bounding box center [815, 303] width 13 height 11
radio input "true"
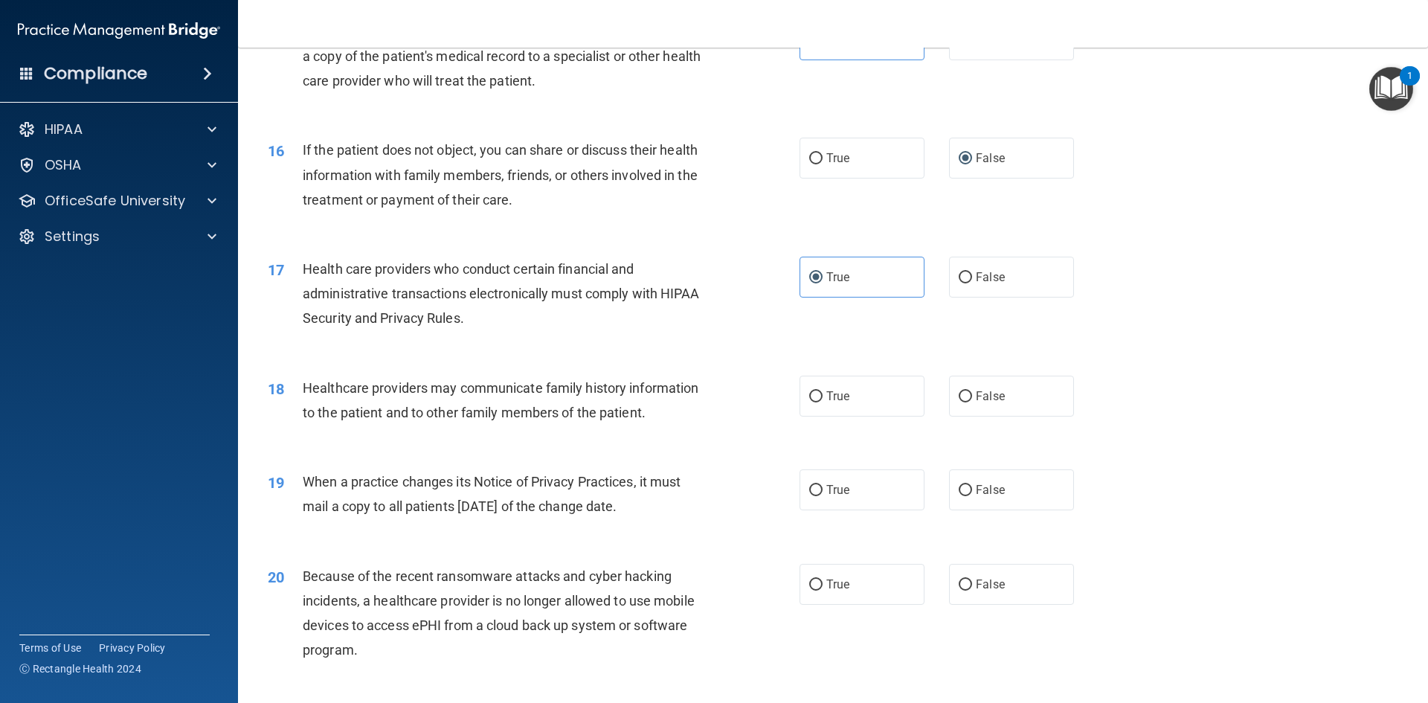
scroll to position [1786, 0]
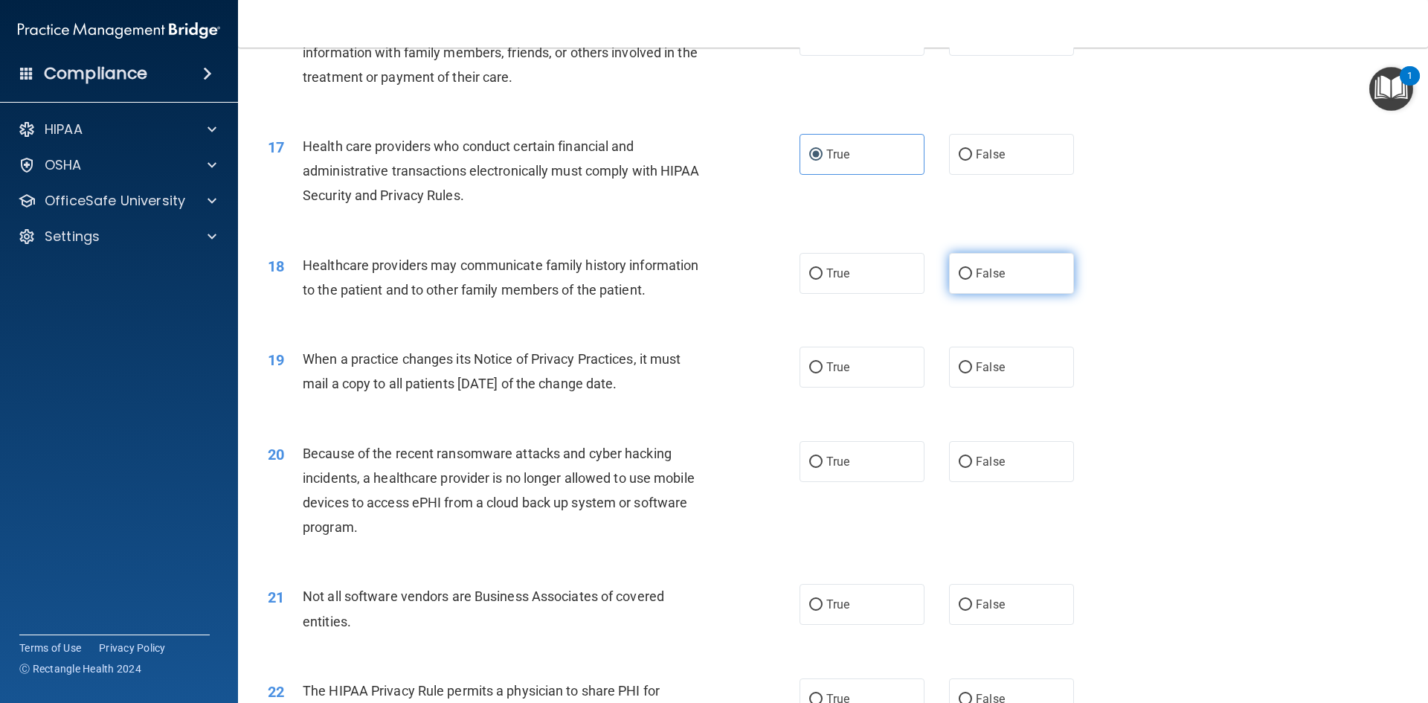
click at [957, 280] on label "False" at bounding box center [1011, 273] width 125 height 41
click at [959, 280] on input "False" at bounding box center [965, 274] width 13 height 11
radio input "true"
drag, startPoint x: 847, startPoint y: 373, endPoint x: 818, endPoint y: 389, distance: 34.0
click at [847, 373] on label "True" at bounding box center [862, 367] width 125 height 41
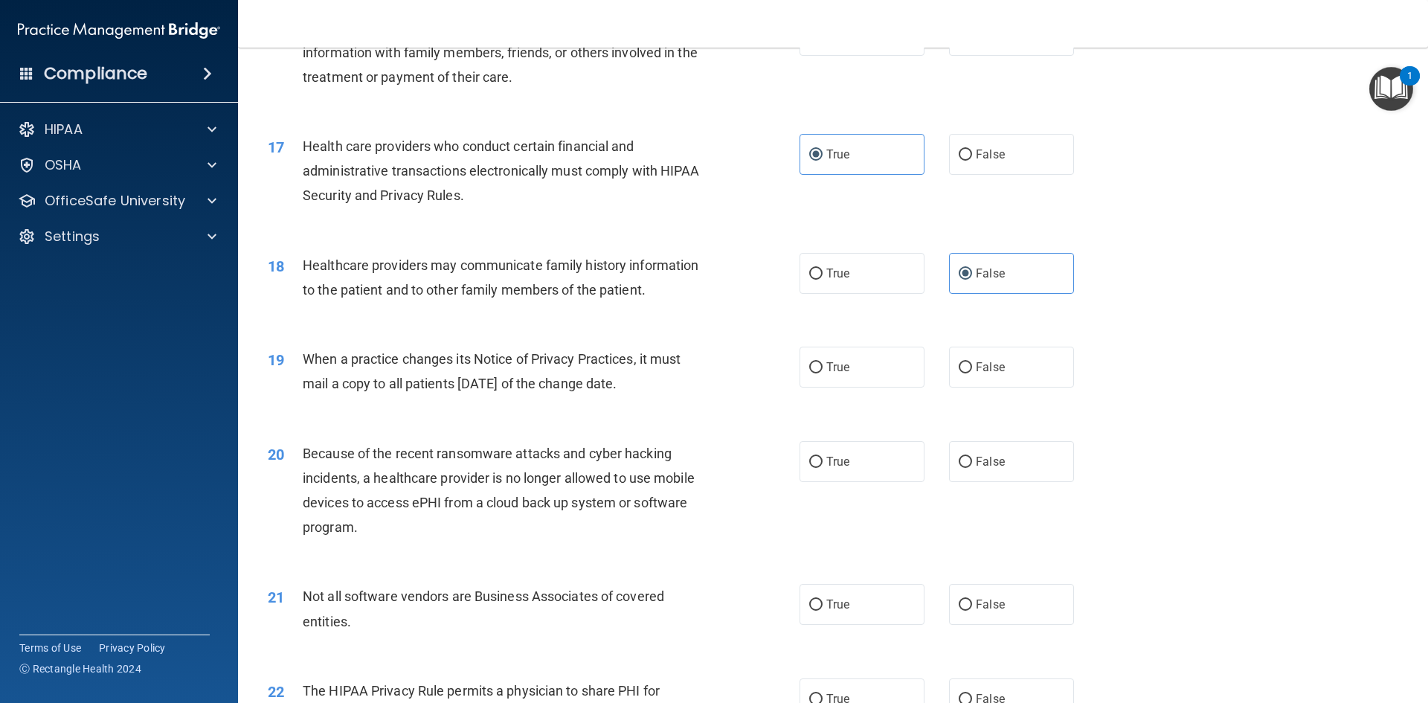
click at [823, 373] on input "True" at bounding box center [815, 367] width 13 height 11
radio input "true"
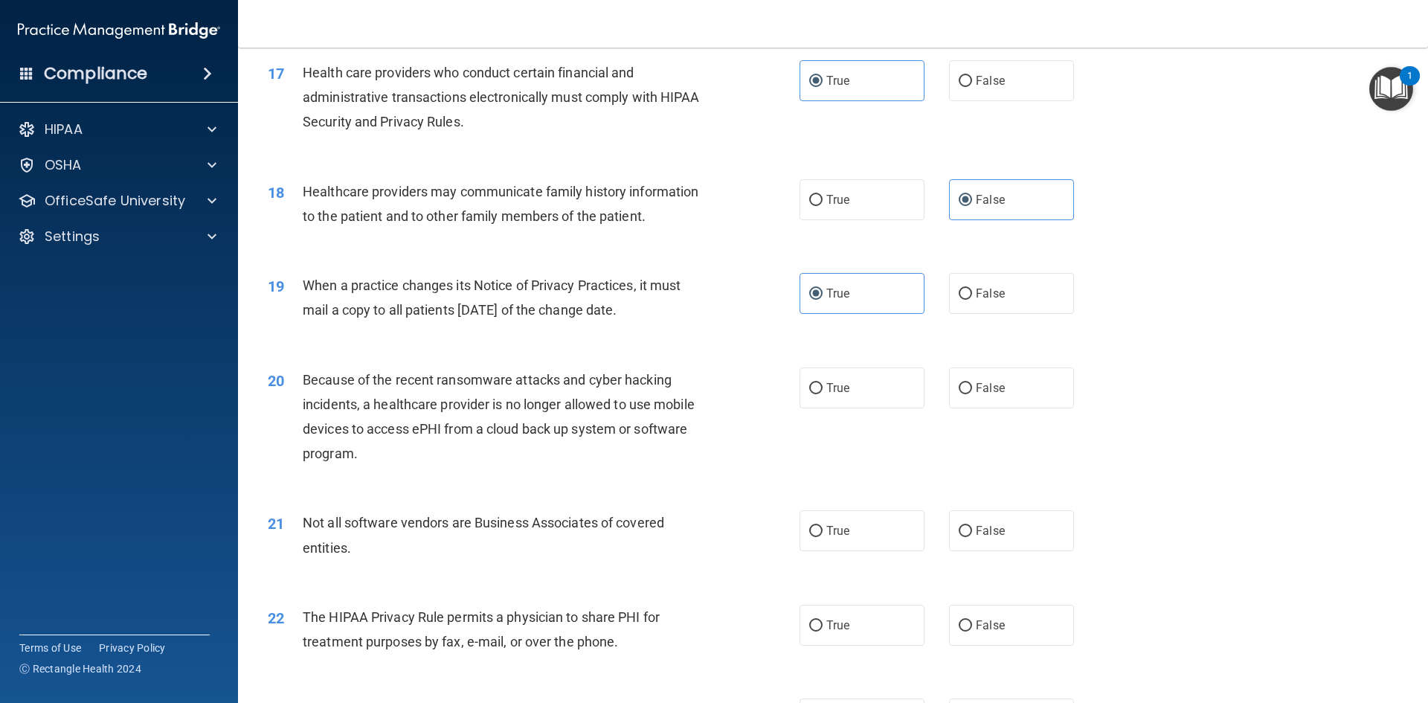
scroll to position [1860, 0]
click at [869, 392] on label "True" at bounding box center [862, 387] width 125 height 41
click at [823, 392] on input "True" at bounding box center [815, 387] width 13 height 11
radio input "true"
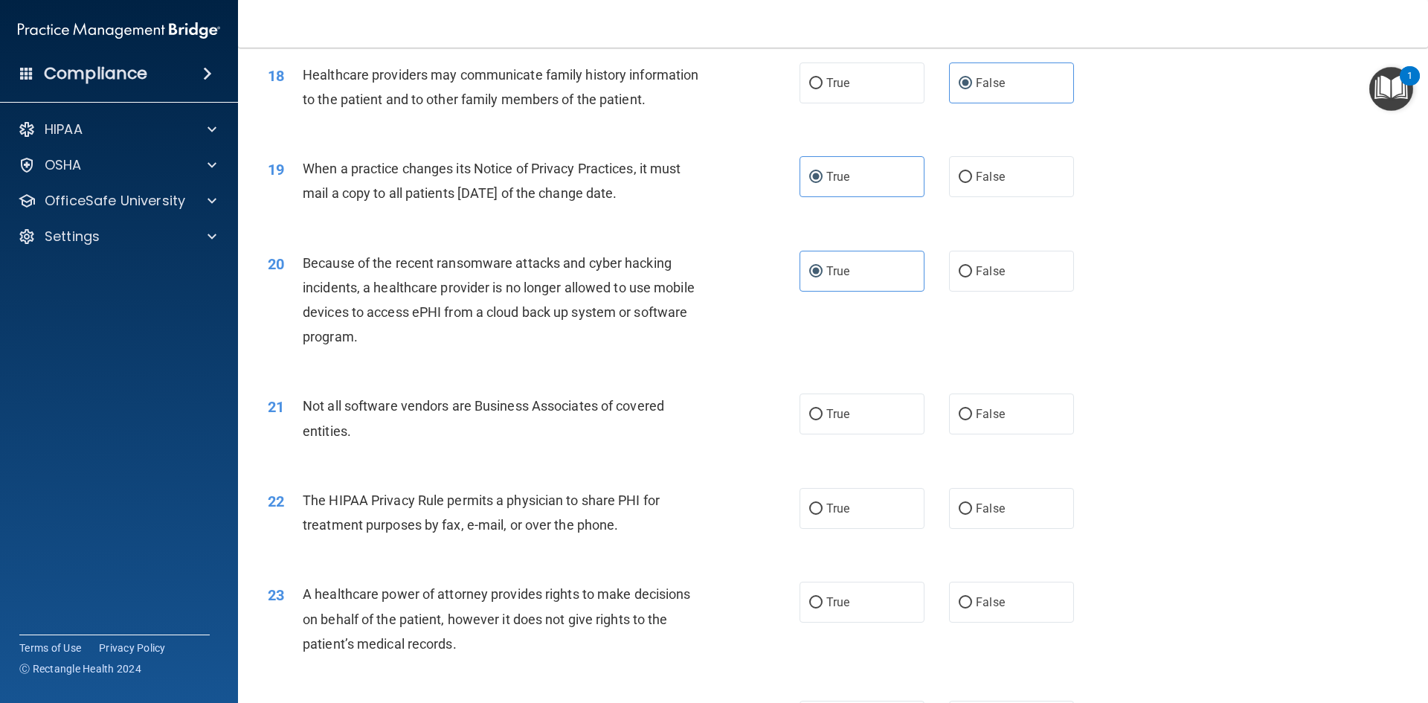
scroll to position [2009, 0]
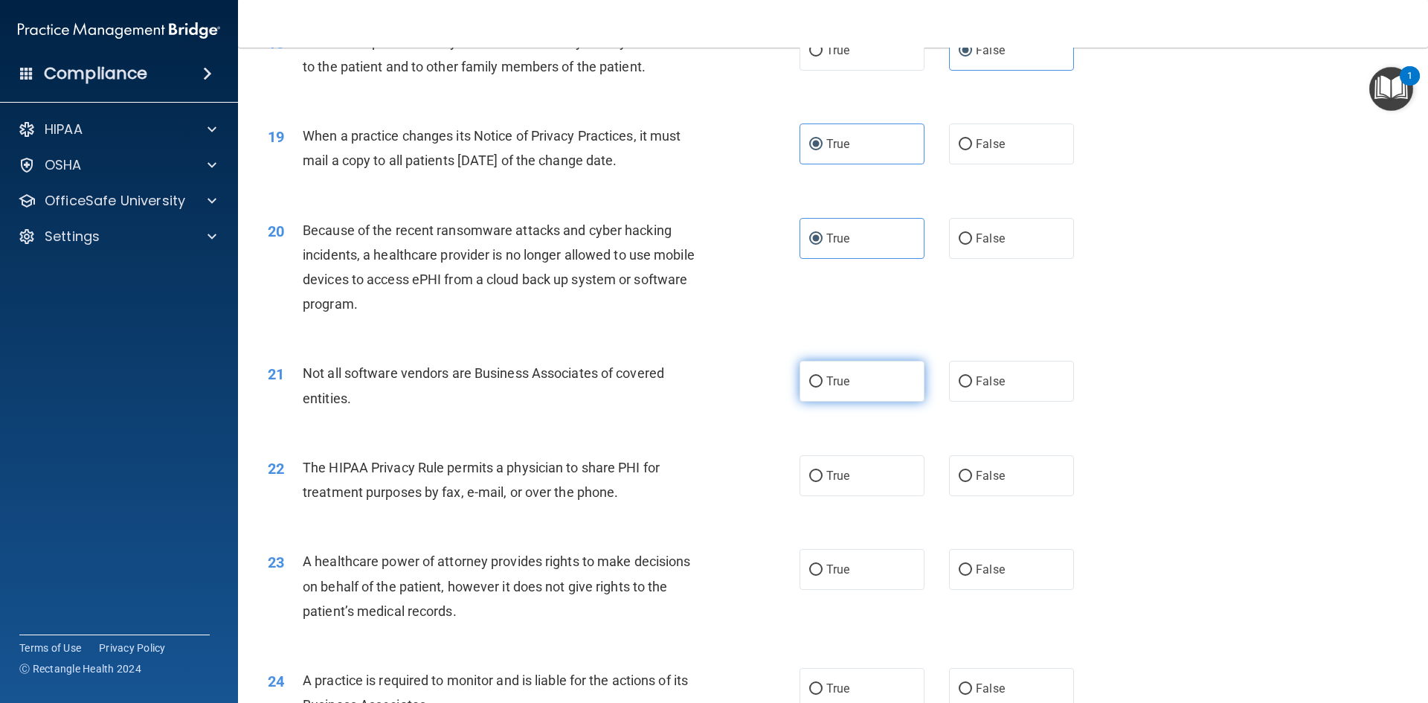
click at [861, 398] on label "True" at bounding box center [862, 381] width 125 height 41
click at [823, 388] on input "True" at bounding box center [815, 381] width 13 height 11
radio input "true"
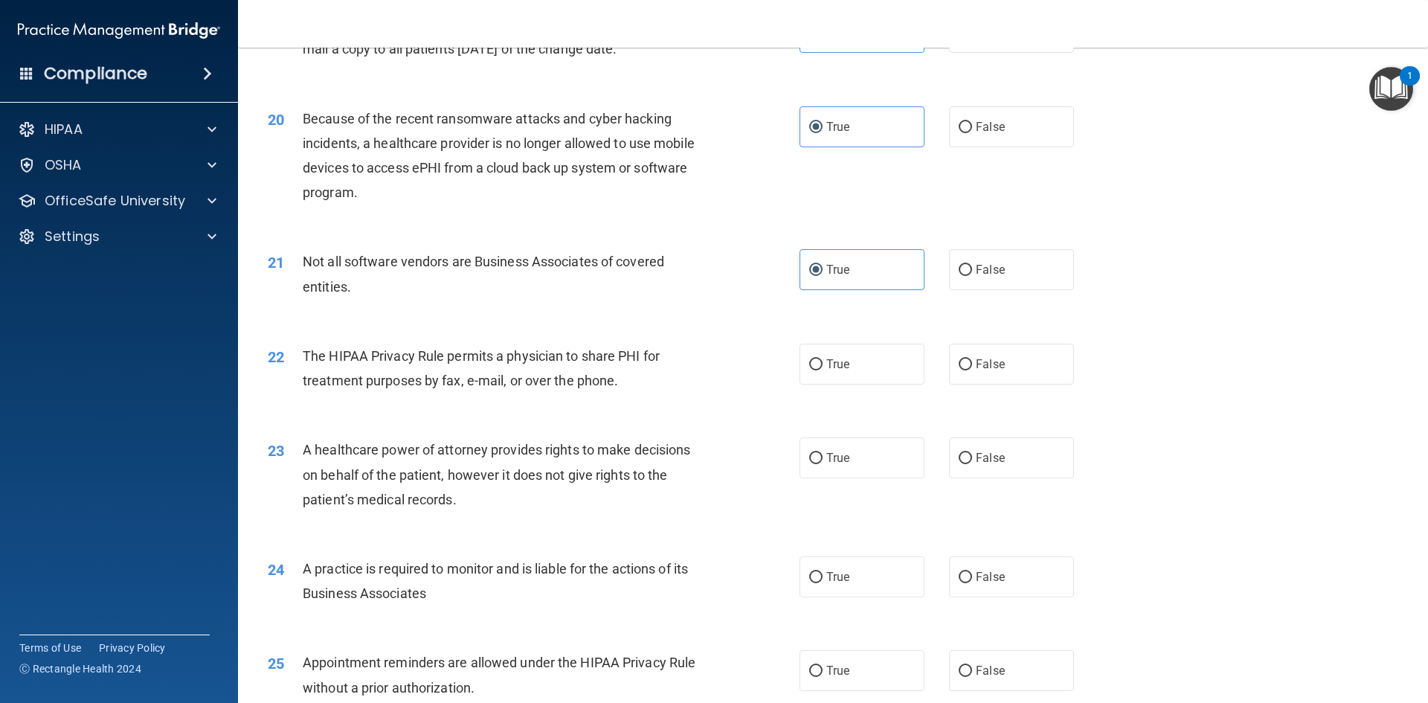
scroll to position [2157, 0]
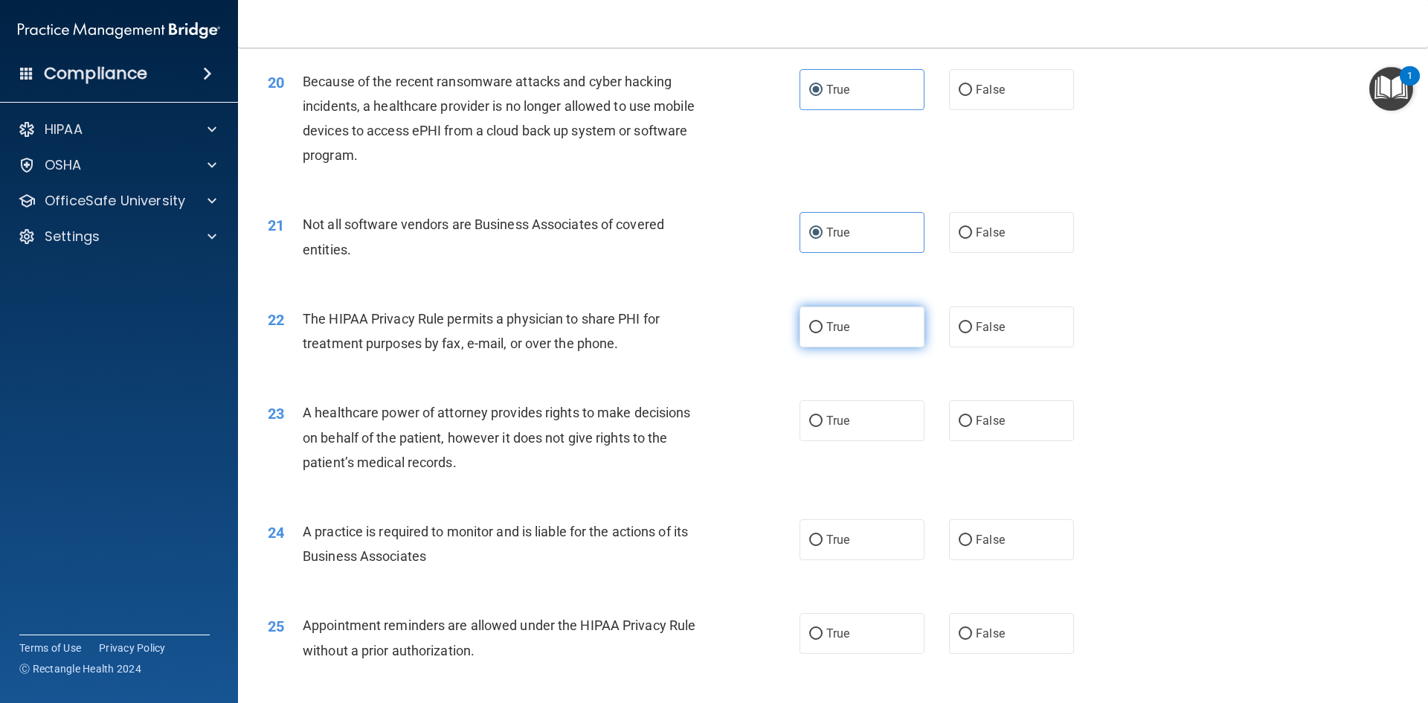
click at [830, 342] on label "True" at bounding box center [862, 327] width 125 height 41
click at [823, 333] on input "True" at bounding box center [815, 327] width 13 height 11
radio input "true"
drag, startPoint x: 948, startPoint y: 421, endPoint x: 943, endPoint y: 437, distance: 17.2
click at [949, 427] on label "False" at bounding box center [1011, 420] width 125 height 41
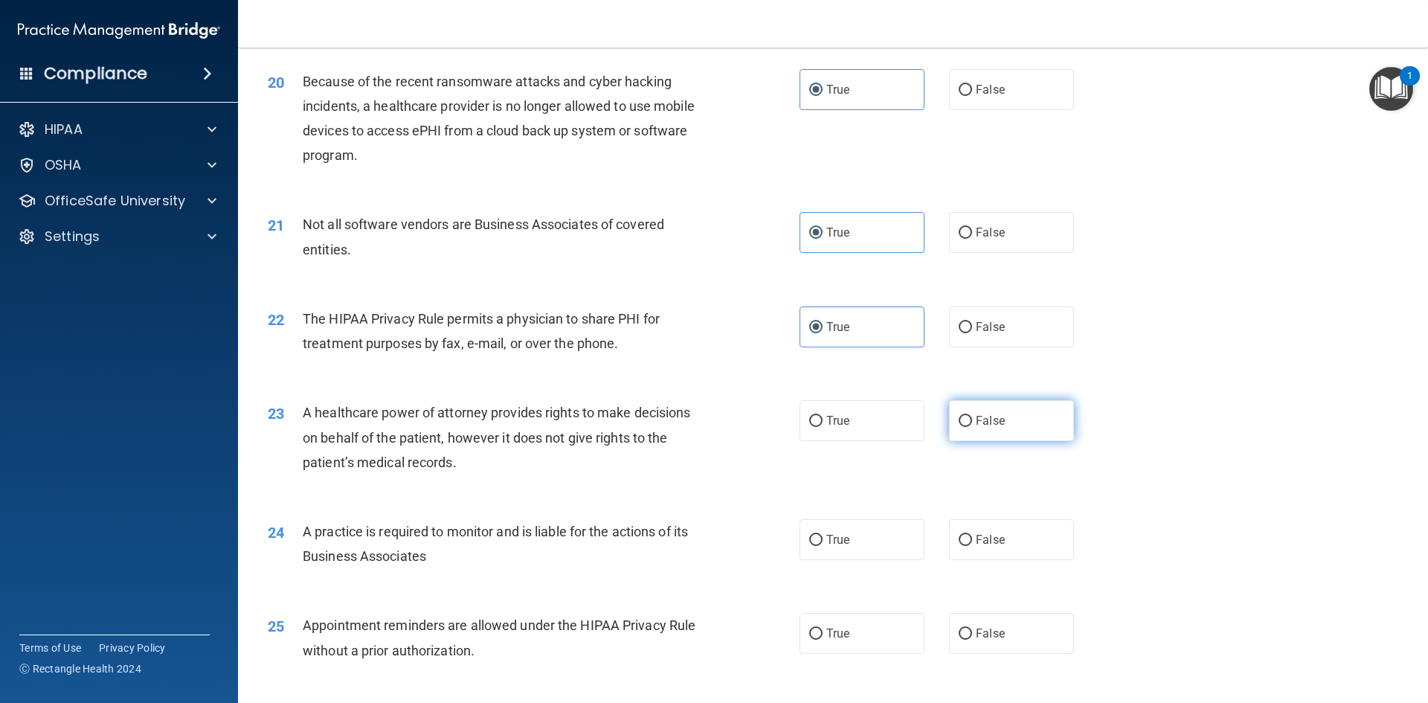
click at [959, 427] on input "False" at bounding box center [965, 421] width 13 height 11
radio input "true"
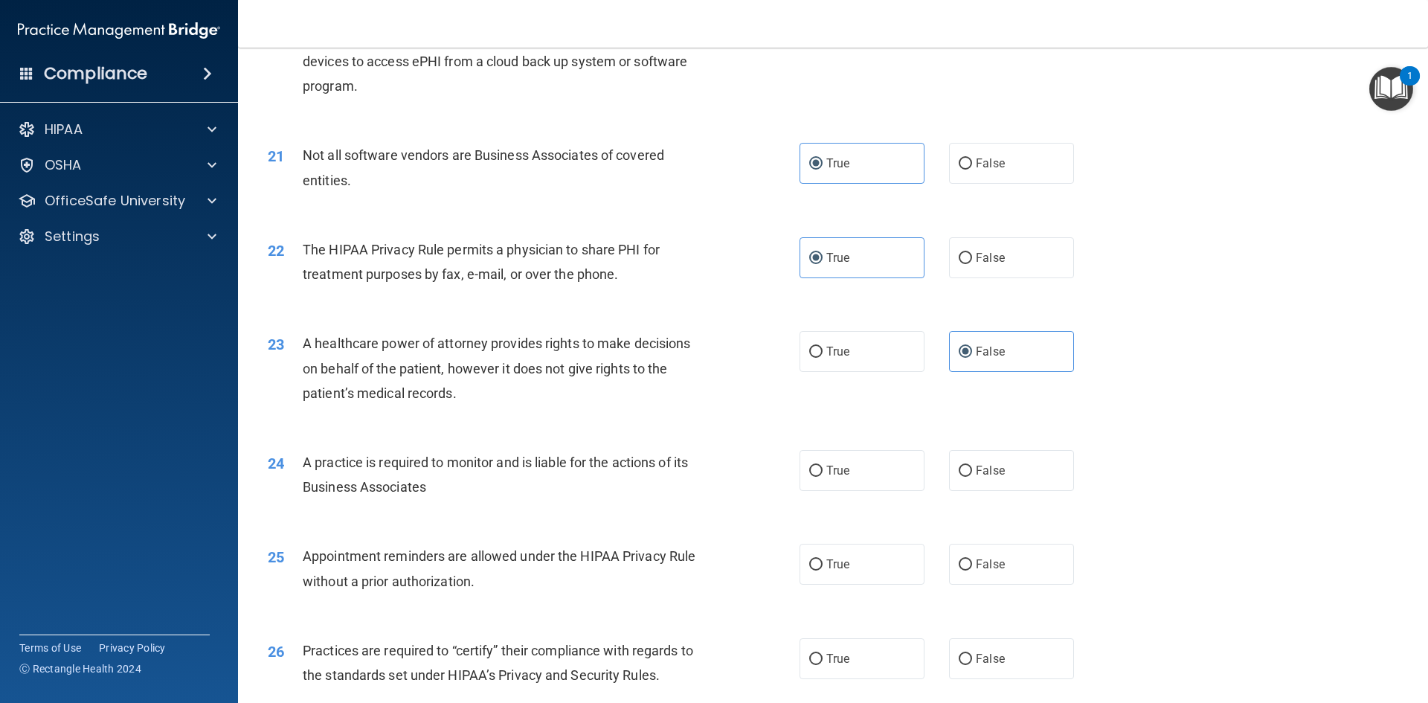
scroll to position [2232, 0]
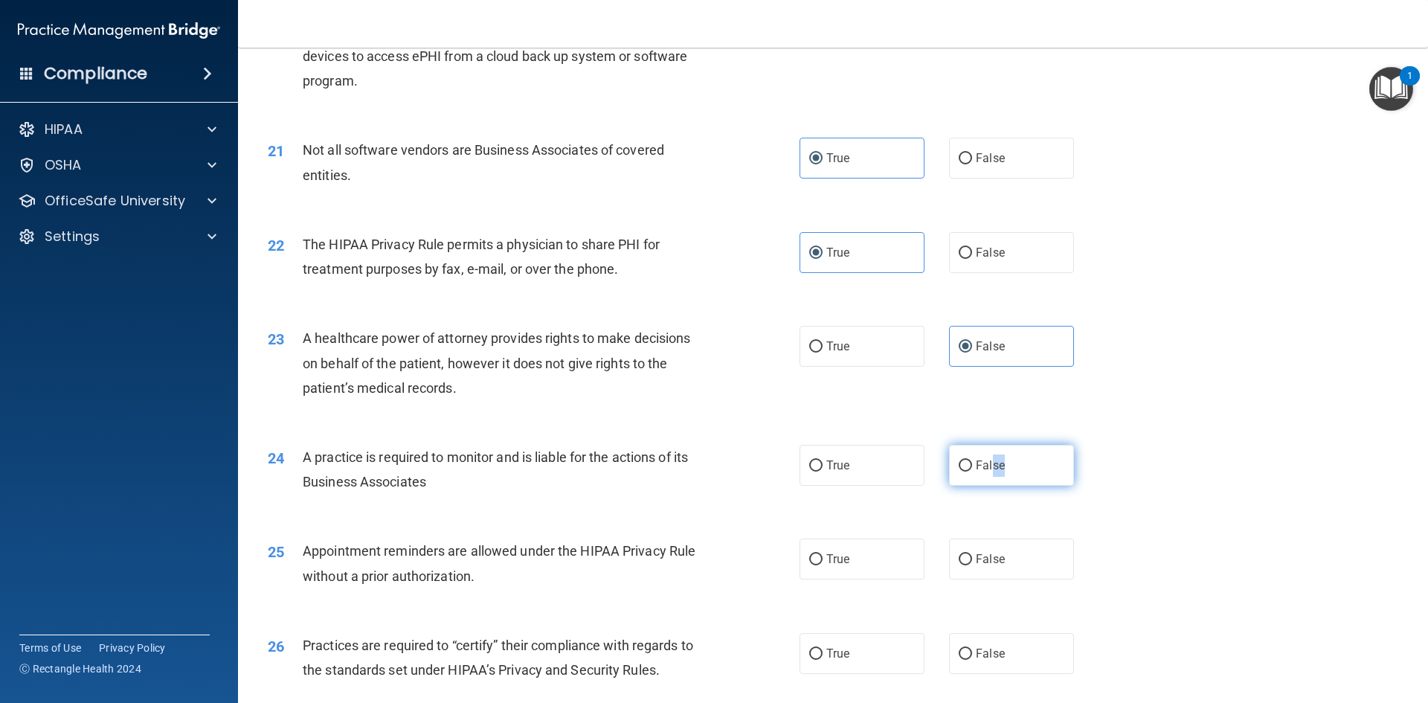
drag, startPoint x: 1001, startPoint y: 460, endPoint x: 987, endPoint y: 480, distance: 24.1
click at [987, 480] on label "False" at bounding box center [1011, 465] width 125 height 41
click at [959, 466] on input "False" at bounding box center [965, 466] width 13 height 11
radio input "true"
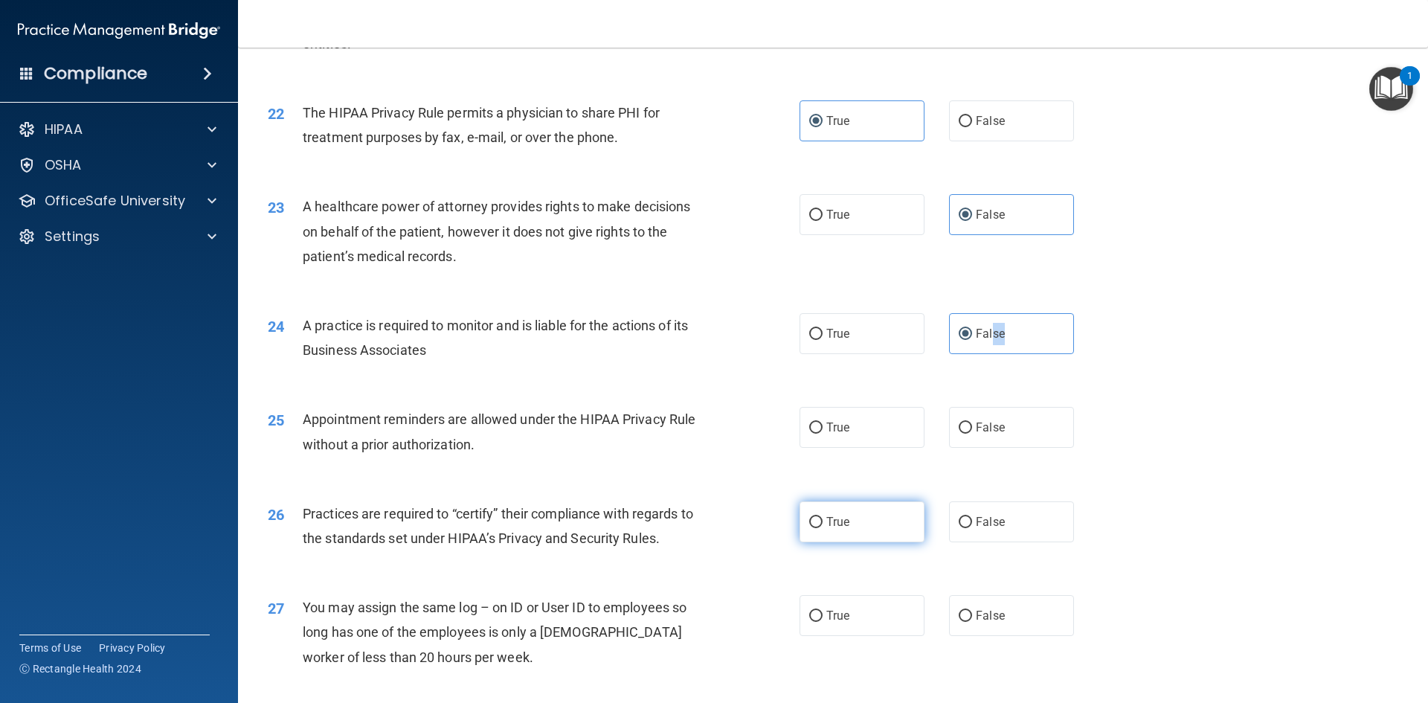
scroll to position [2381, 0]
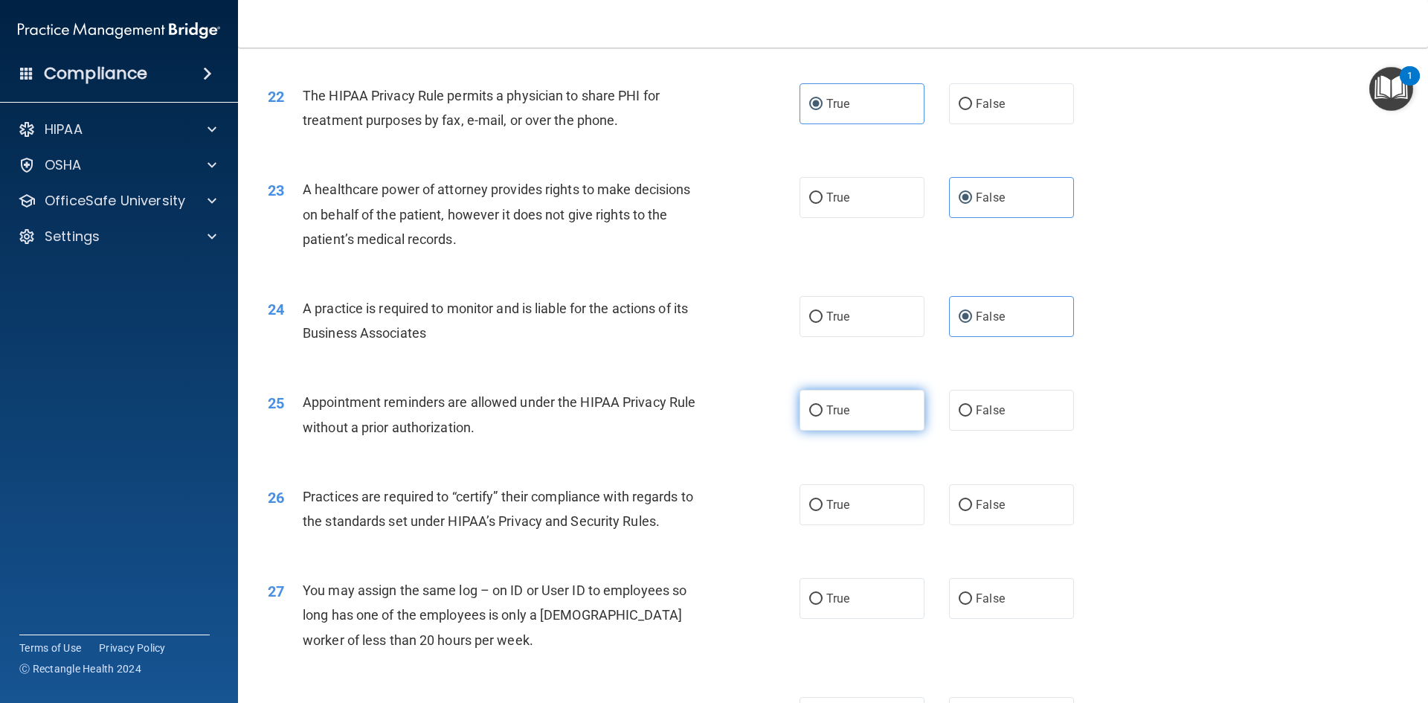
click at [812, 402] on label "True" at bounding box center [862, 410] width 125 height 41
click at [812, 405] on input "True" at bounding box center [815, 410] width 13 height 11
radio input "true"
click at [815, 505] on input "True" at bounding box center [815, 505] width 13 height 11
radio input "true"
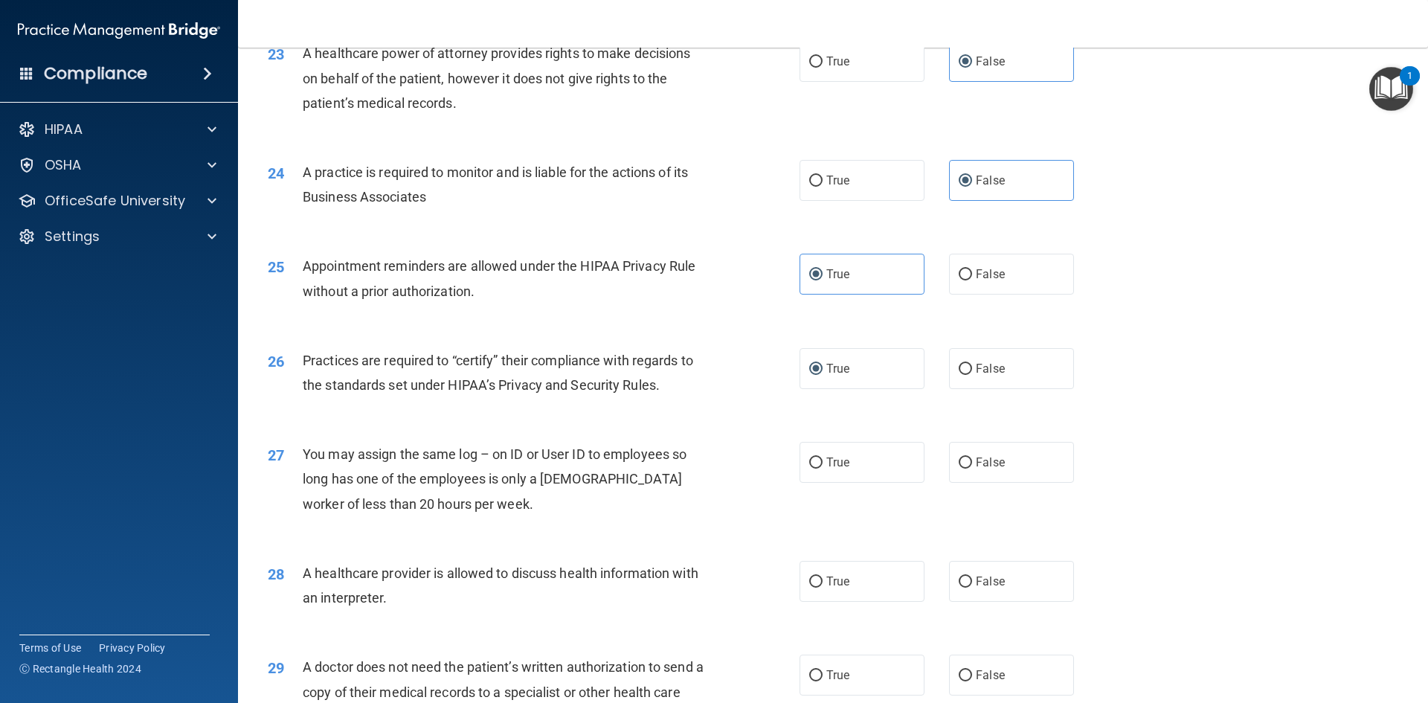
scroll to position [2529, 0]
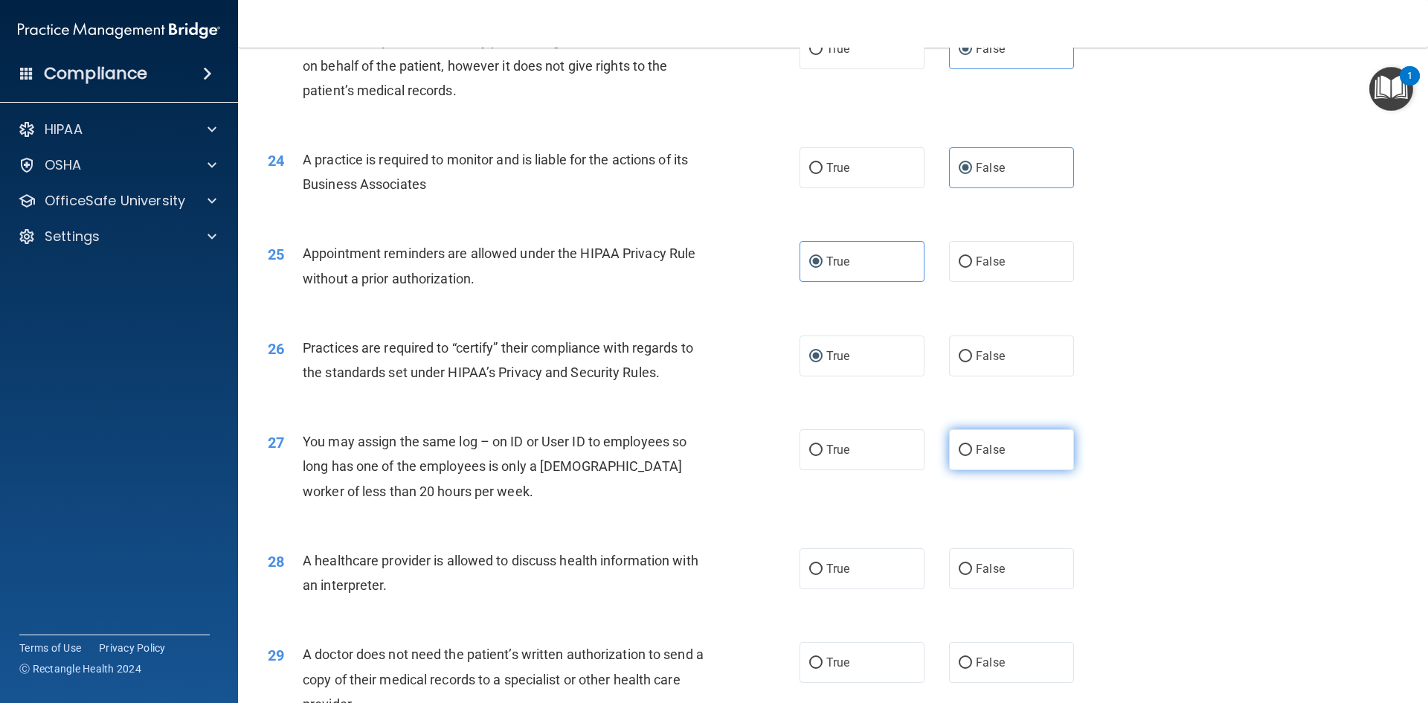
click at [959, 455] on input "False" at bounding box center [965, 450] width 13 height 11
radio input "true"
click at [815, 569] on input "True" at bounding box center [815, 569] width 13 height 11
radio input "true"
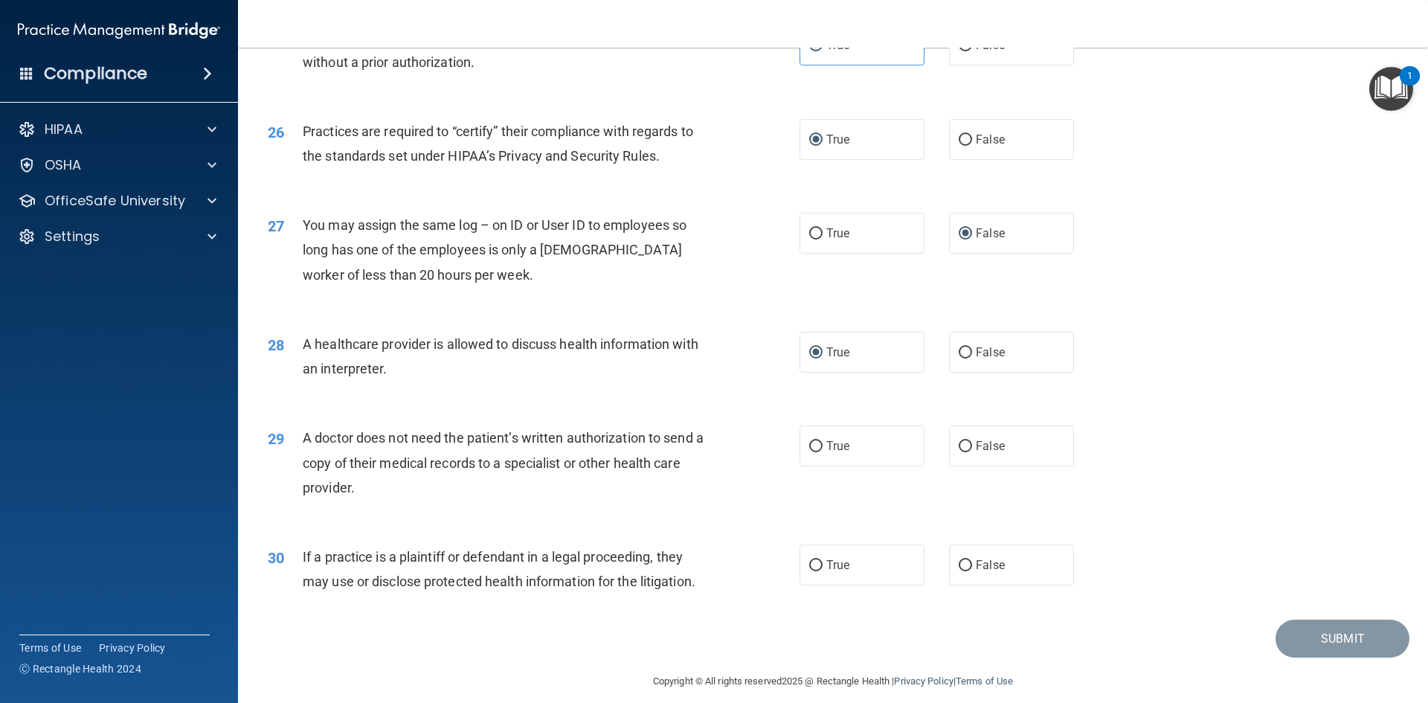
scroll to position [2753, 0]
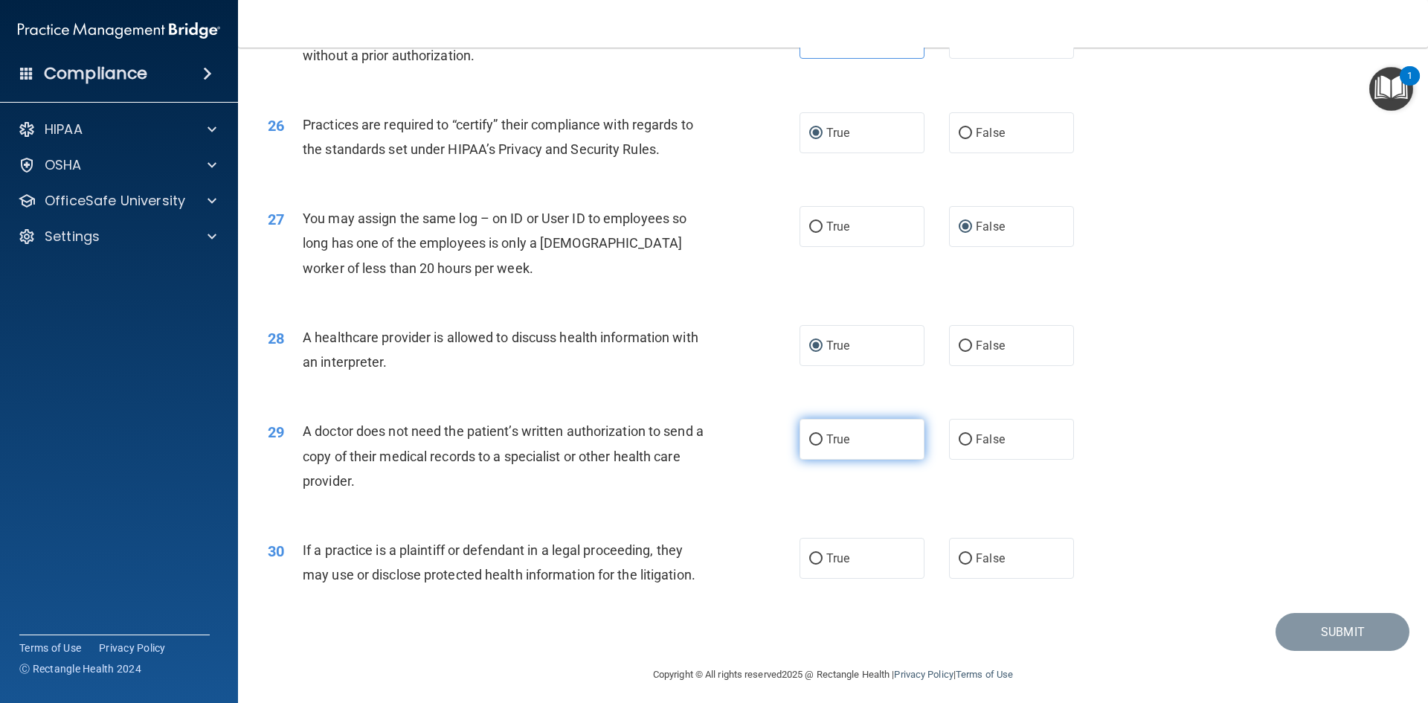
drag, startPoint x: 812, startPoint y: 438, endPoint x: 812, endPoint y: 451, distance: 12.6
click at [812, 439] on input "True" at bounding box center [815, 439] width 13 height 11
radio input "true"
click at [966, 441] on label "False" at bounding box center [1011, 439] width 125 height 41
click at [966, 441] on input "False" at bounding box center [965, 439] width 13 height 11
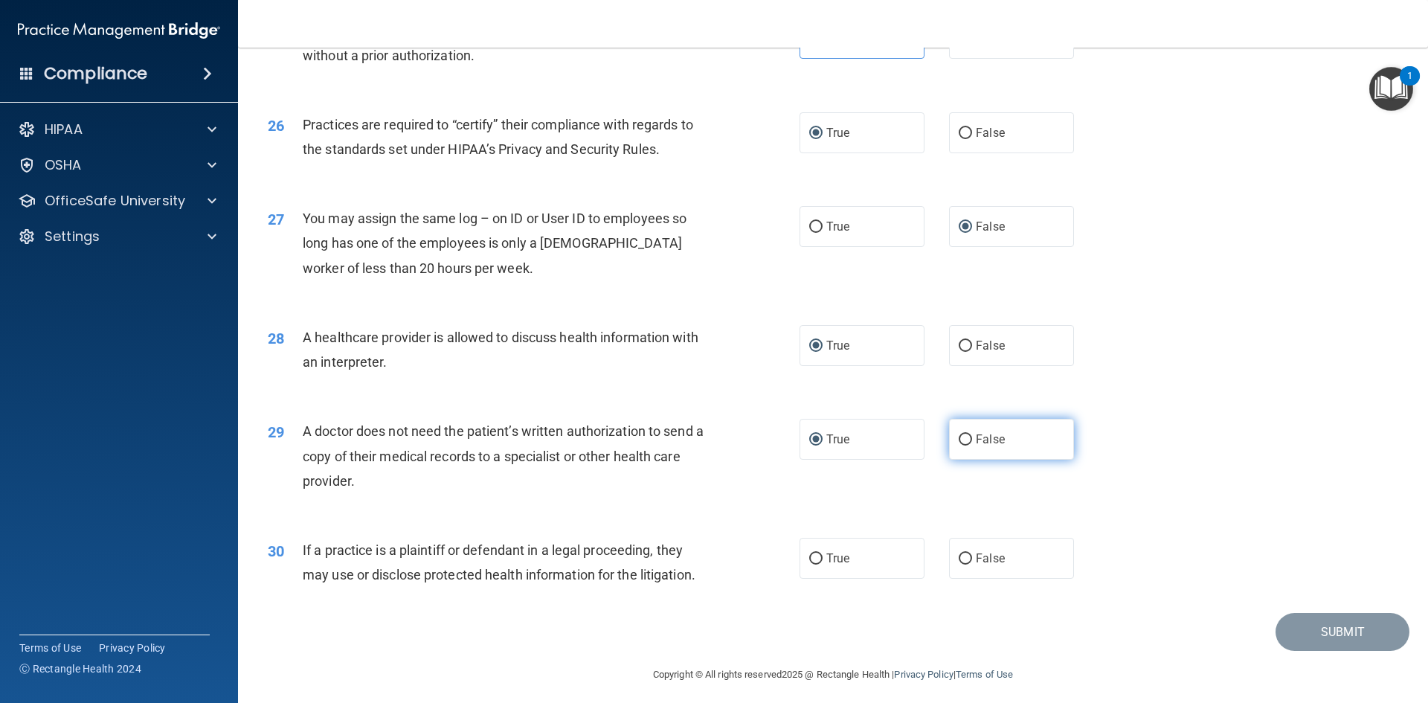
radio input "true"
radio input "false"
click at [964, 560] on label "False" at bounding box center [1011, 558] width 125 height 41
click at [959, 560] on input "False" at bounding box center [965, 559] width 13 height 11
radio input "true"
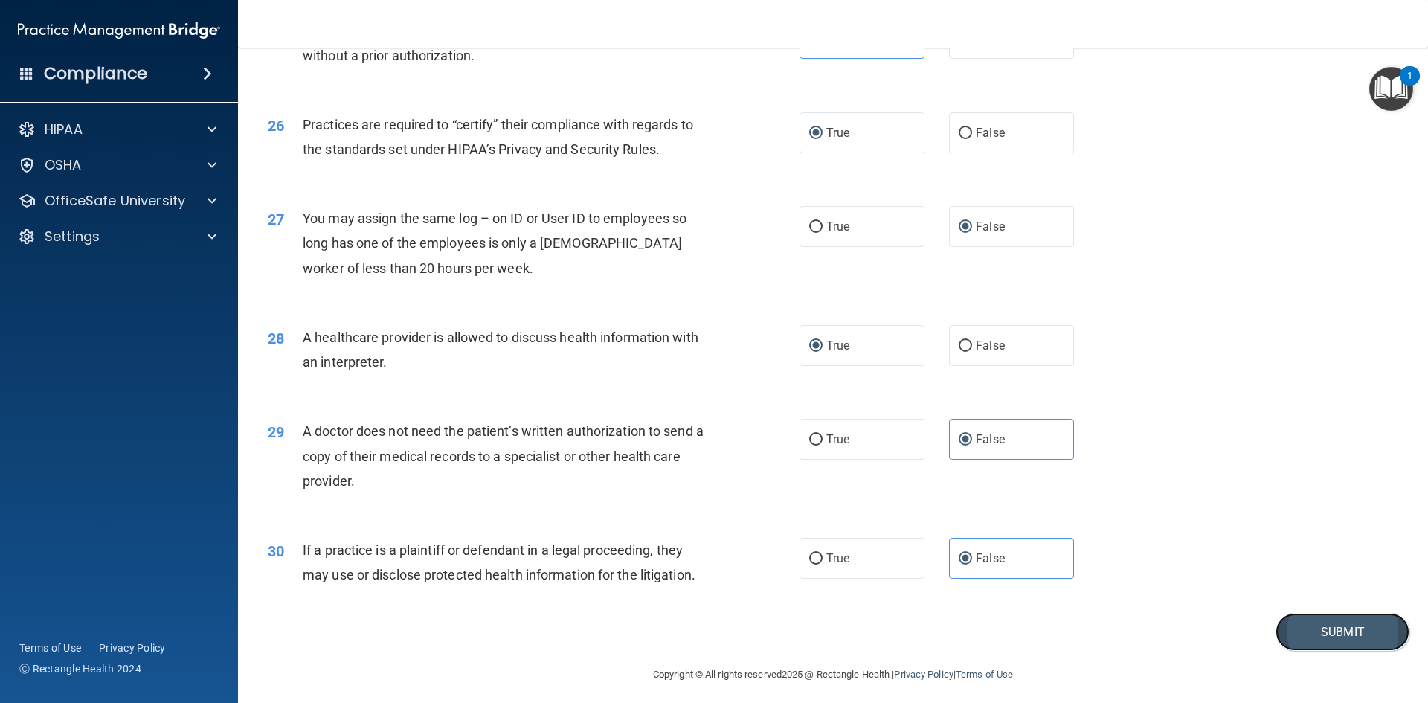
click at [1323, 630] on button "Submit" at bounding box center [1343, 632] width 134 height 38
